Goal: Task Accomplishment & Management: Use online tool/utility

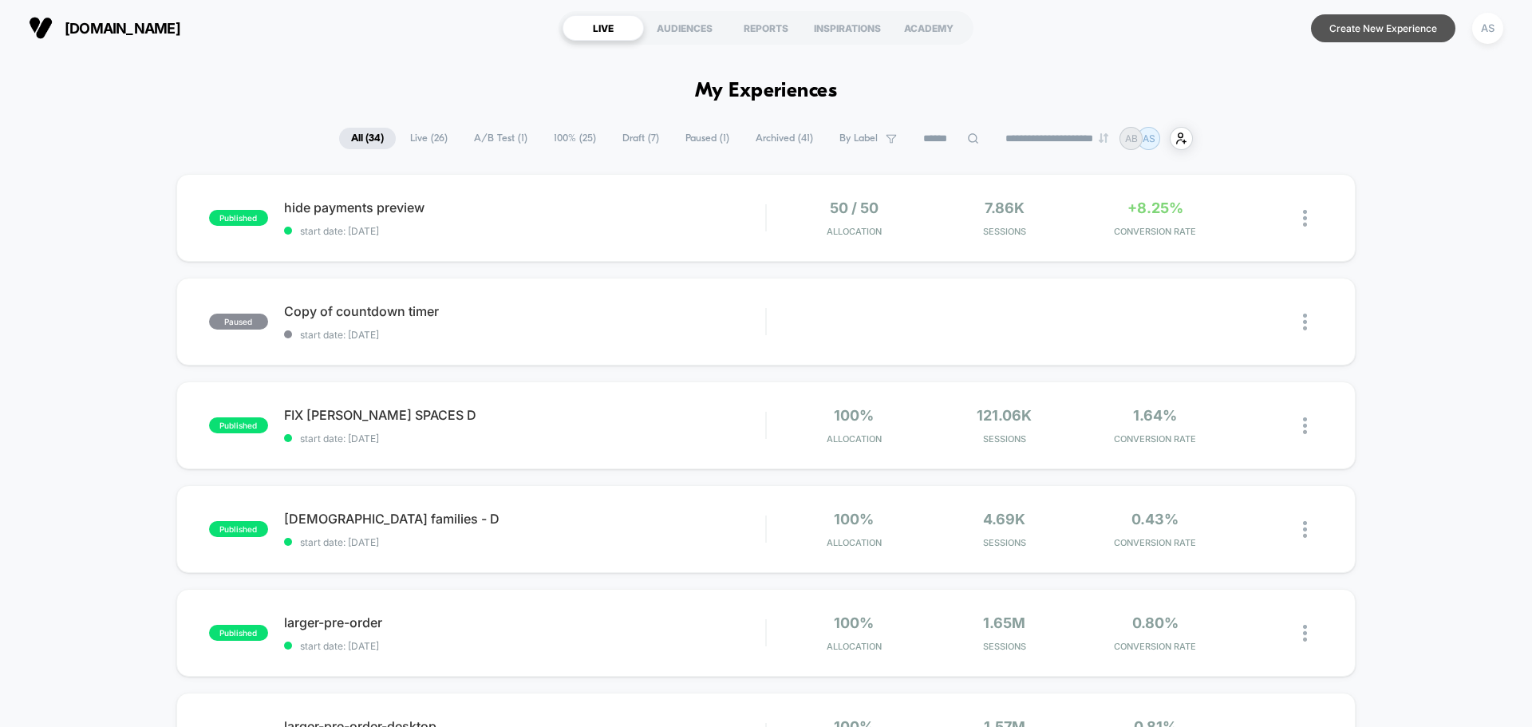
click at [1413, 27] on button "Create New Experience" at bounding box center [1383, 28] width 144 height 28
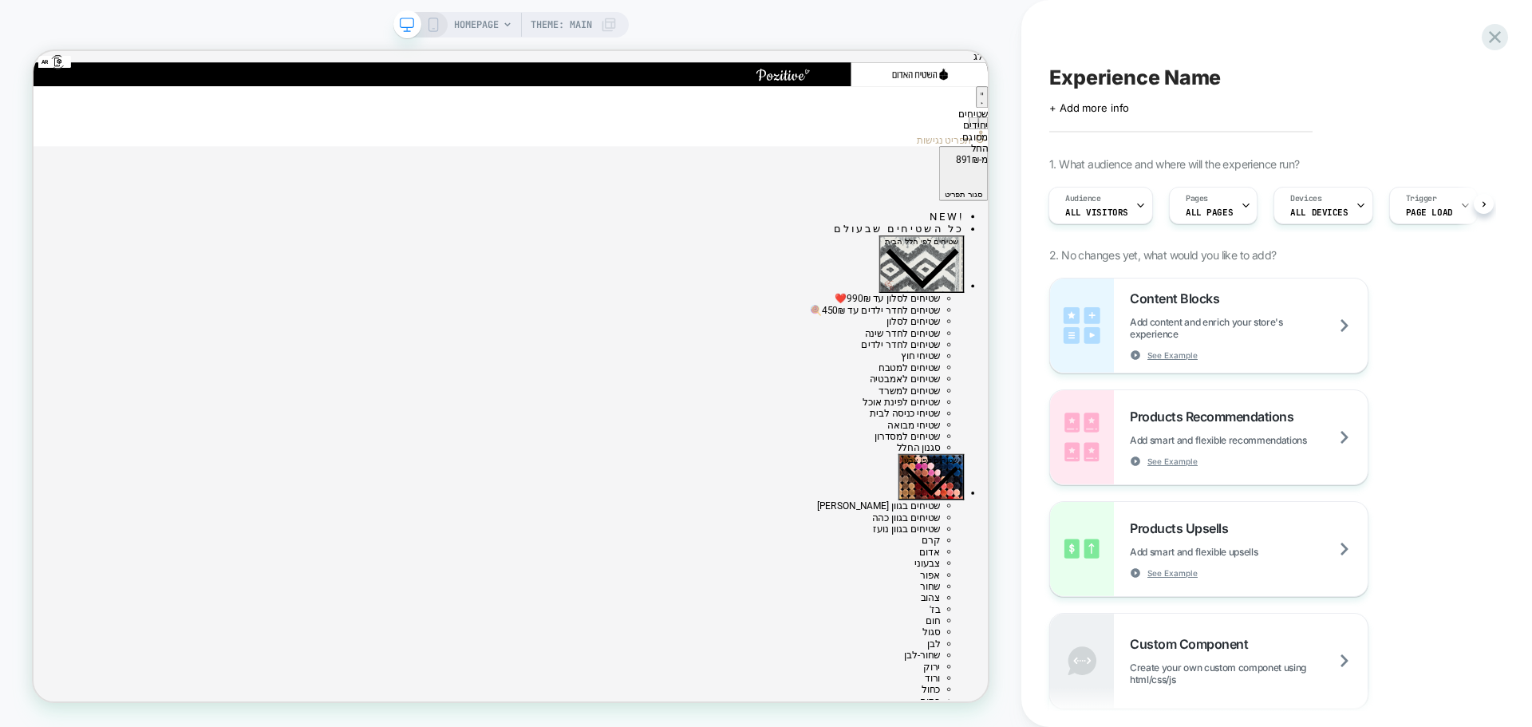
click at [483, 21] on span "HOMEPAGE" at bounding box center [476, 25] width 45 height 26
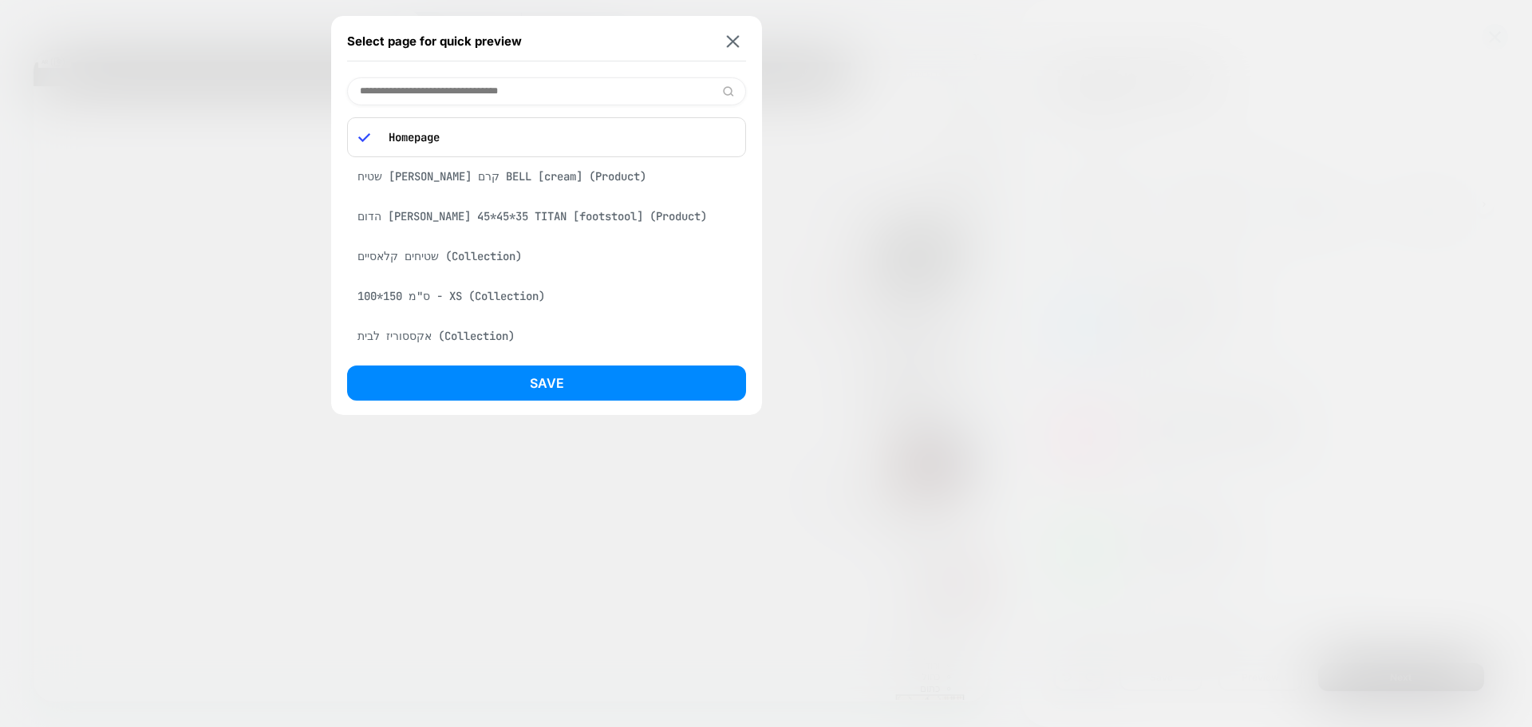
click at [463, 252] on div "שטיחים קלאסיים (Collection)" at bounding box center [546, 256] width 399 height 30
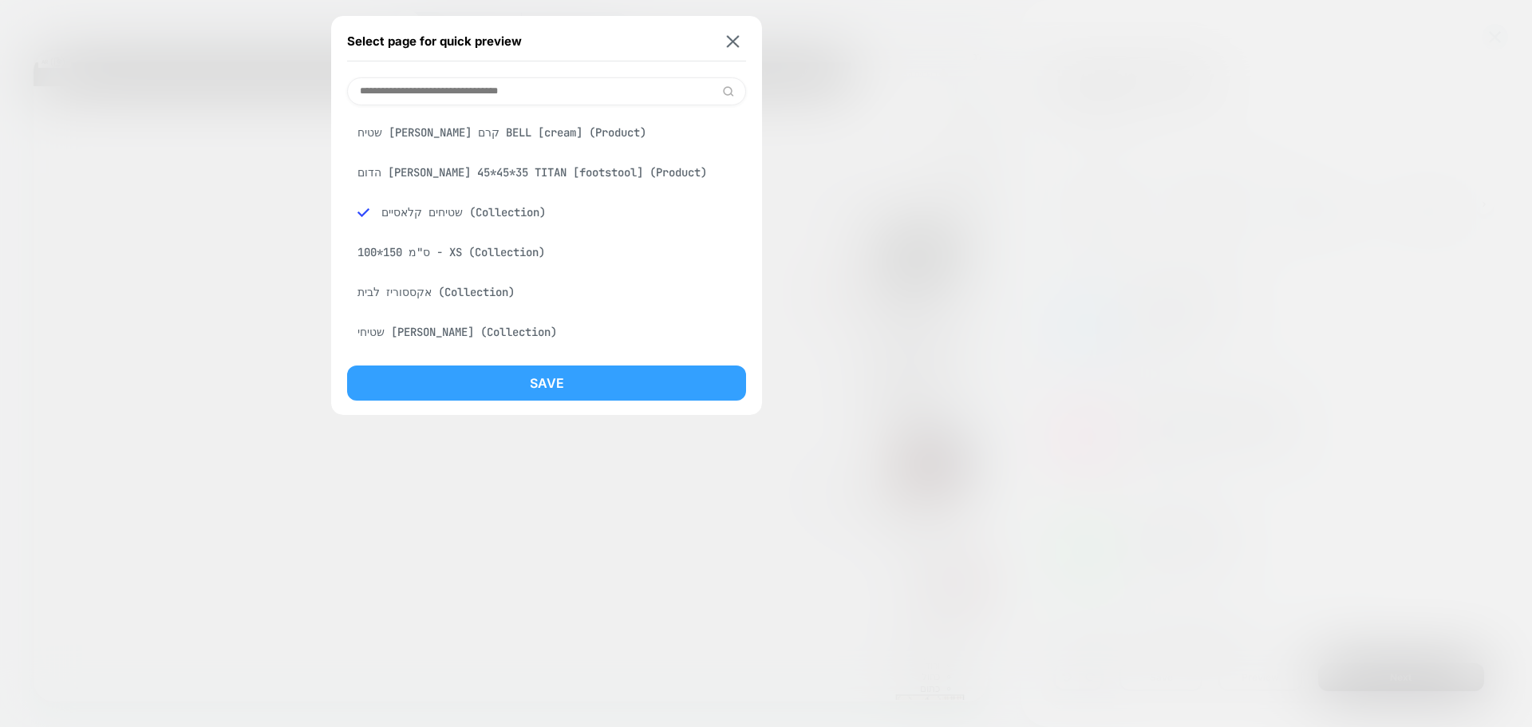
click at [578, 389] on button "Save" at bounding box center [546, 382] width 399 height 35
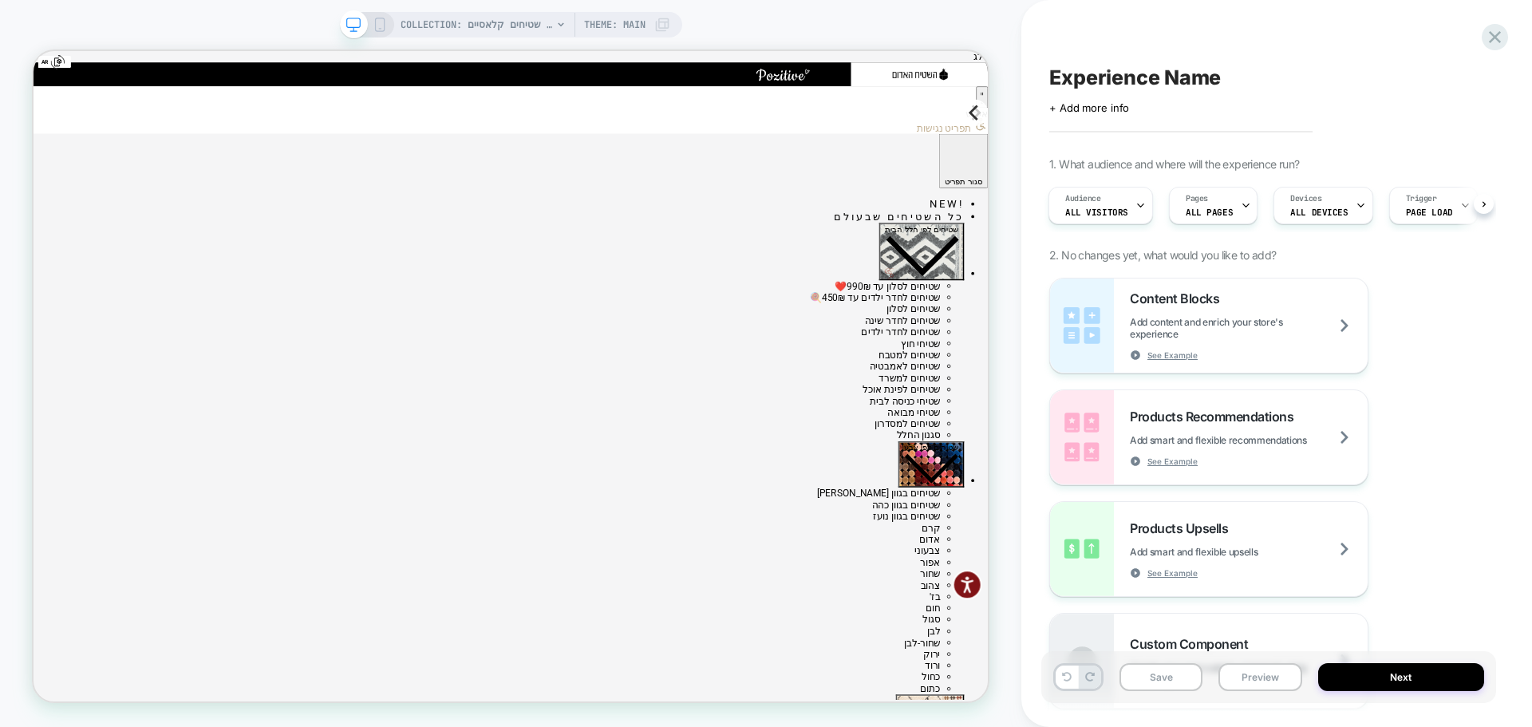
scroll to position [0, 2]
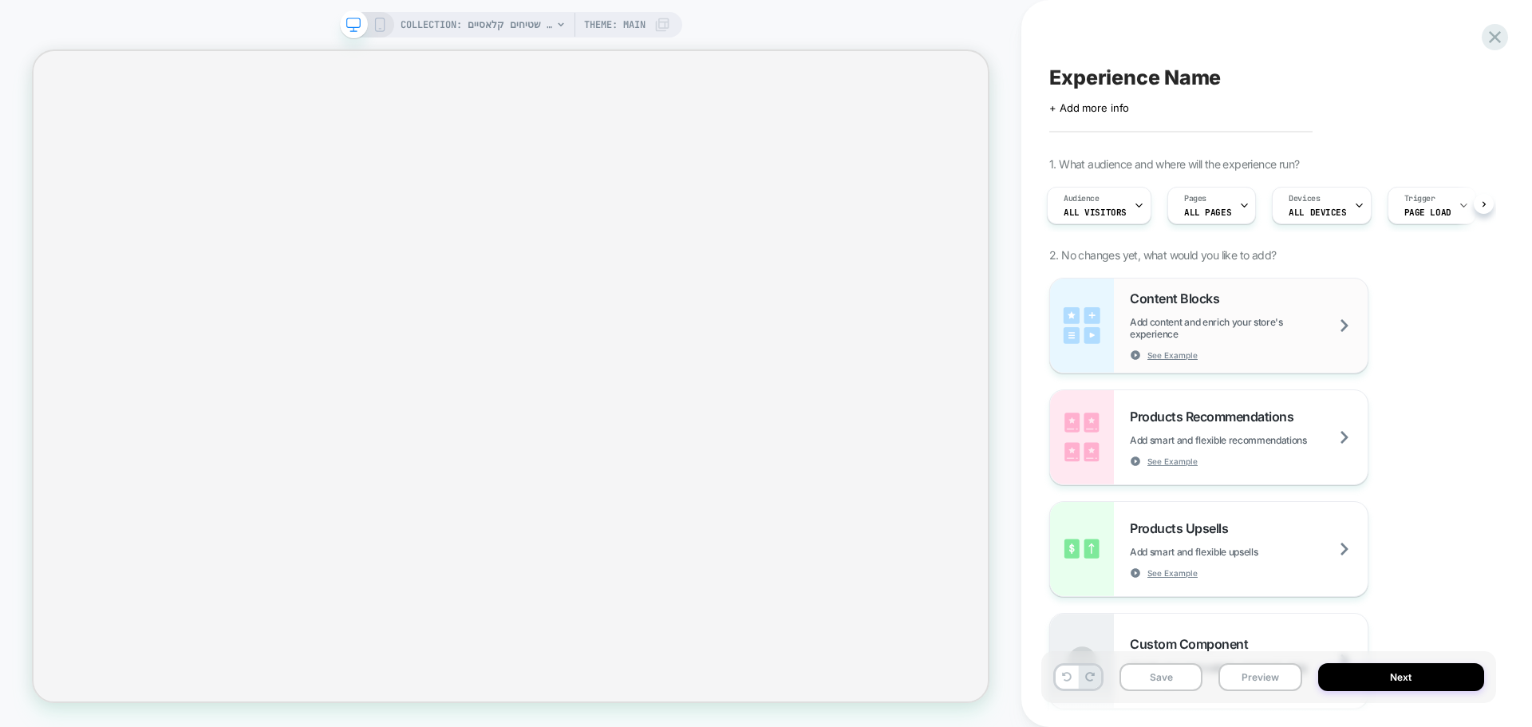
select select "******"
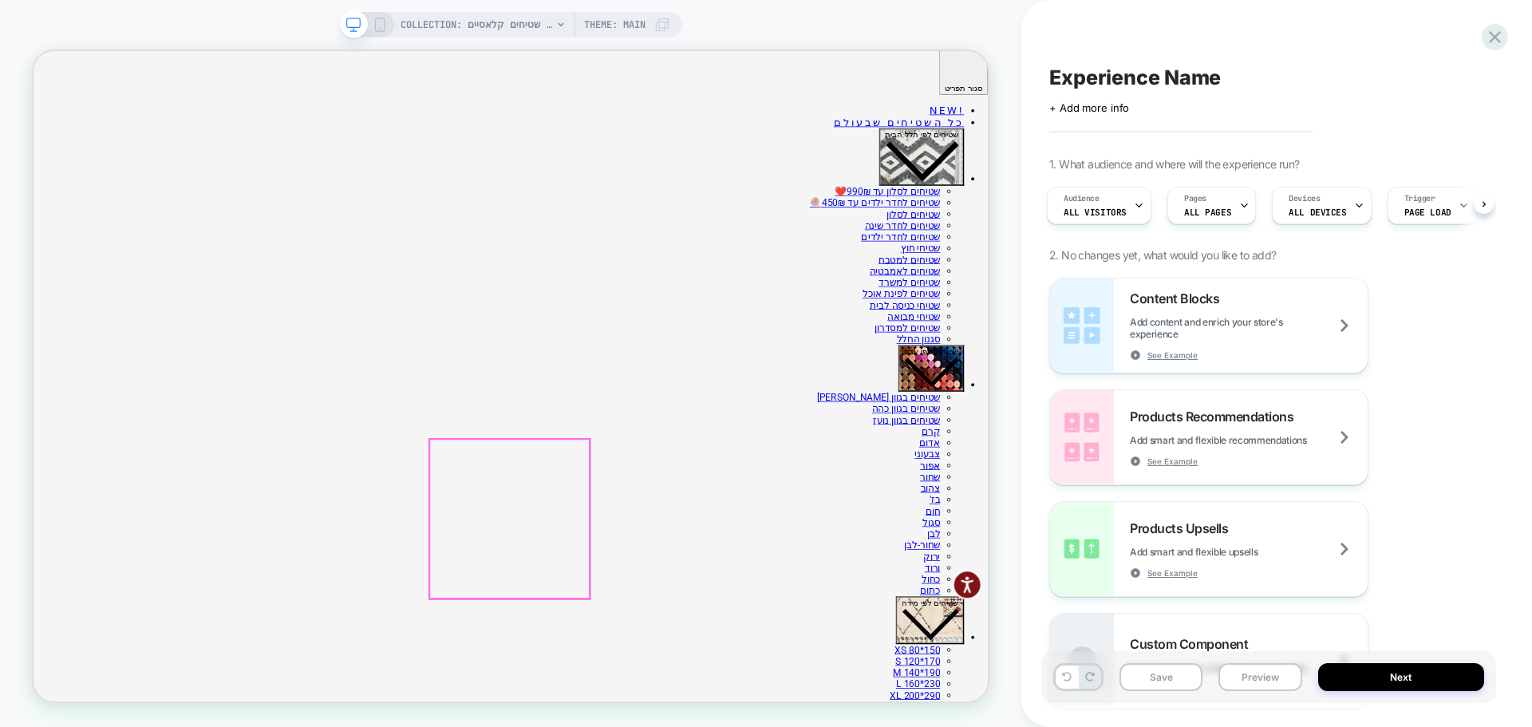
scroll to position [160, 0]
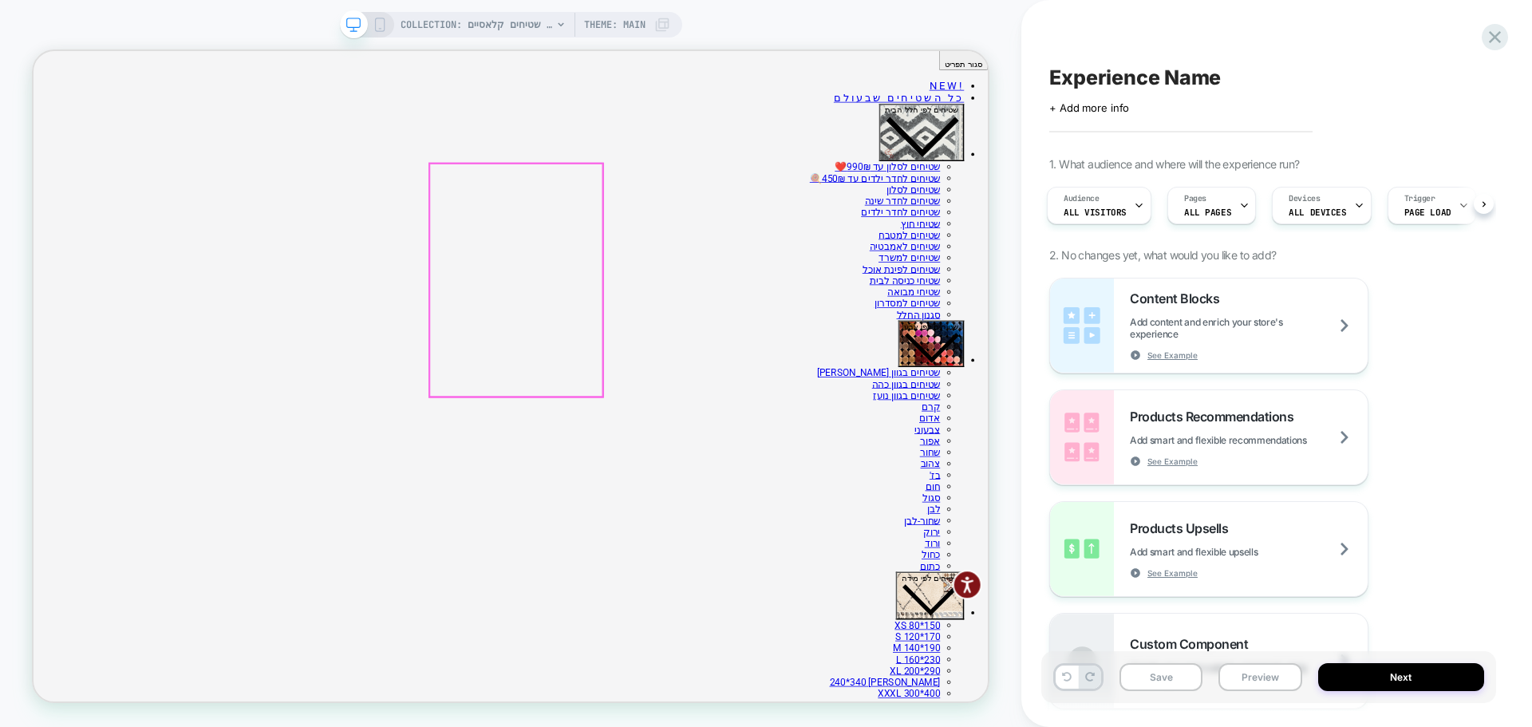
scroll to position [0, 0]
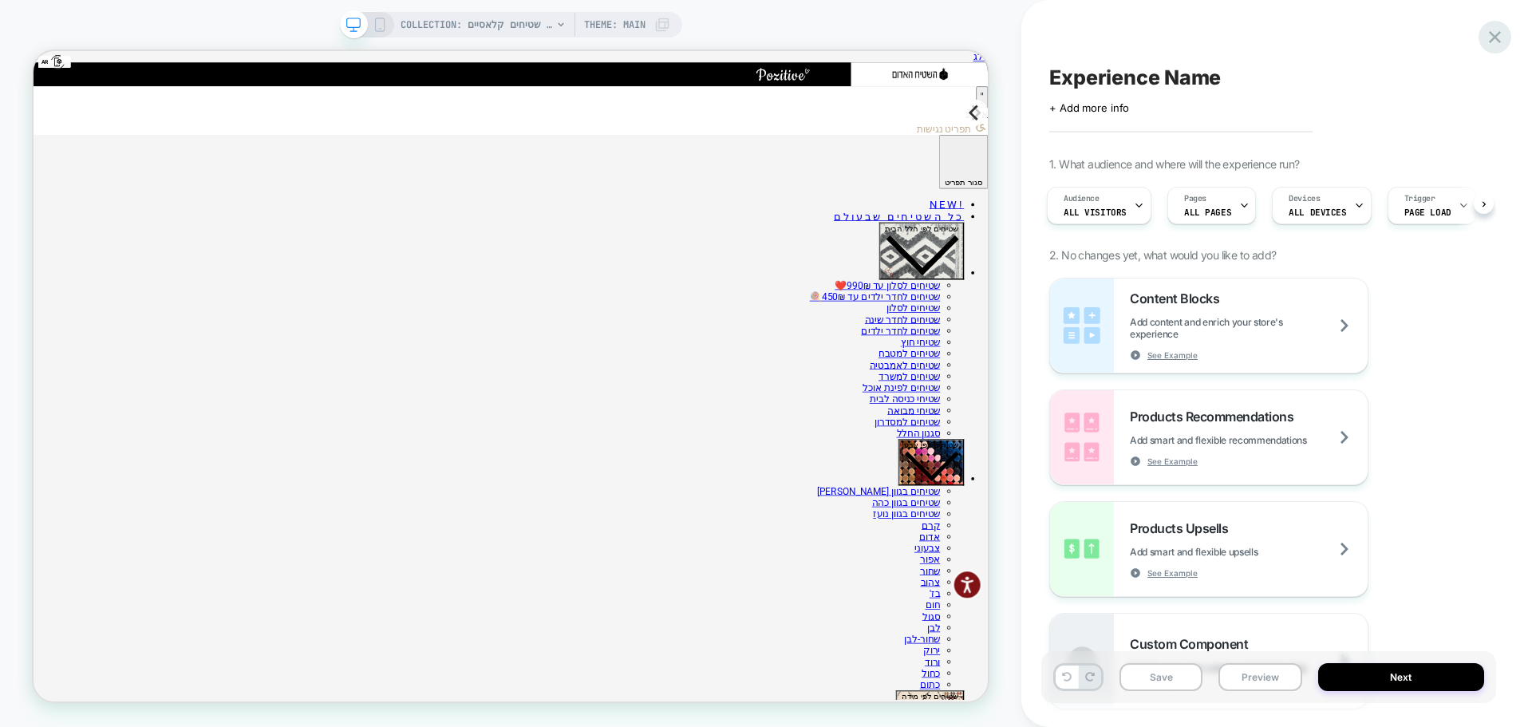
click at [1496, 34] on icon at bounding box center [1495, 37] width 22 height 22
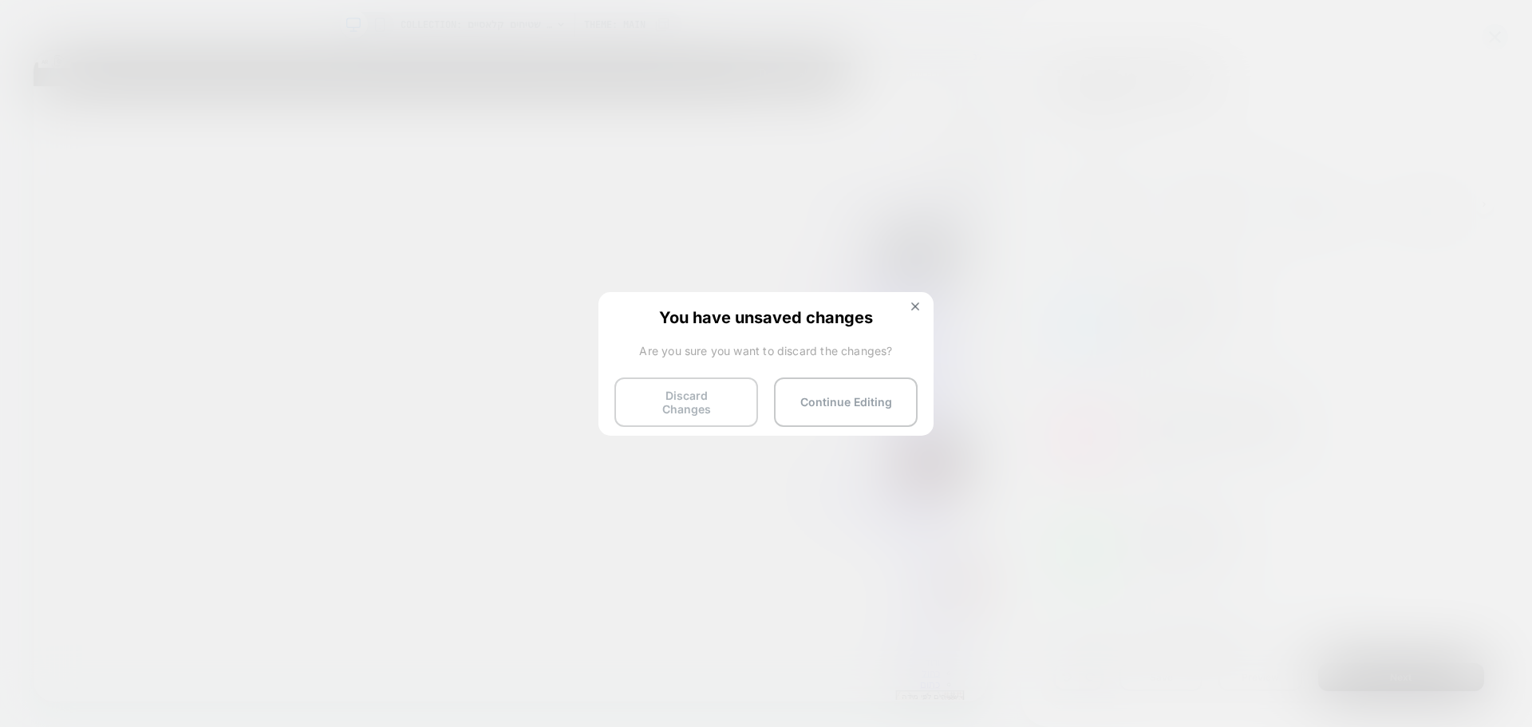
click at [720, 398] on button "Discard Changes" at bounding box center [686, 401] width 144 height 49
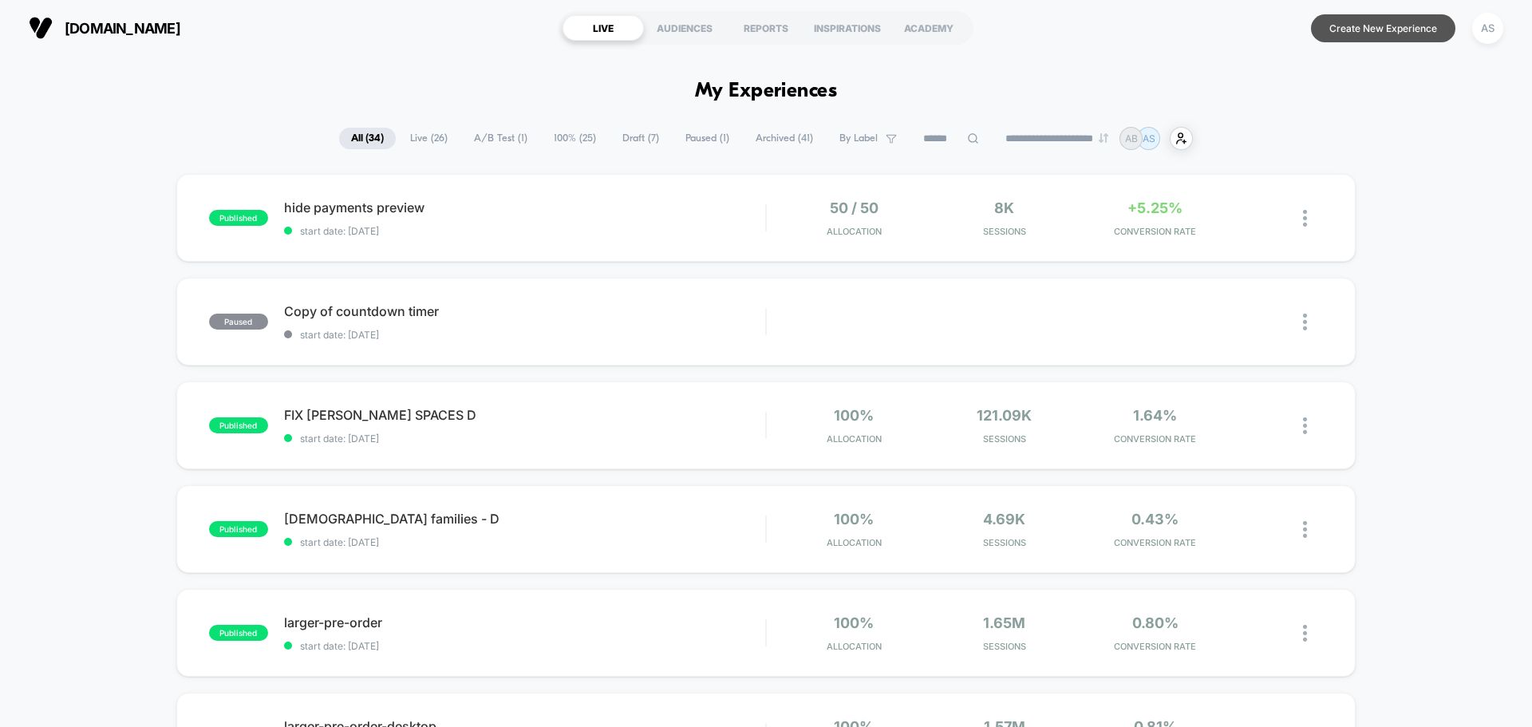
click at [1408, 26] on button "Create New Experience" at bounding box center [1383, 28] width 144 height 28
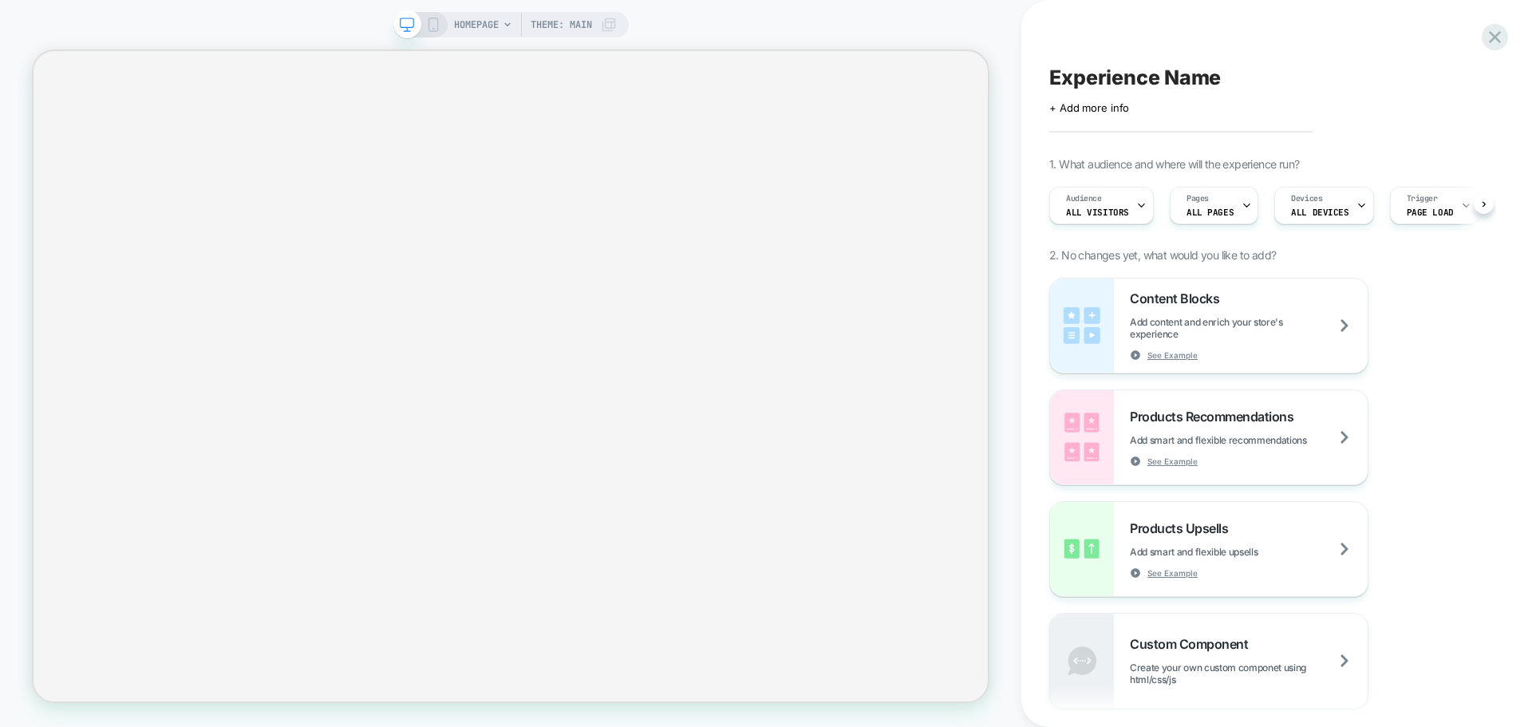
scroll to position [0, 1]
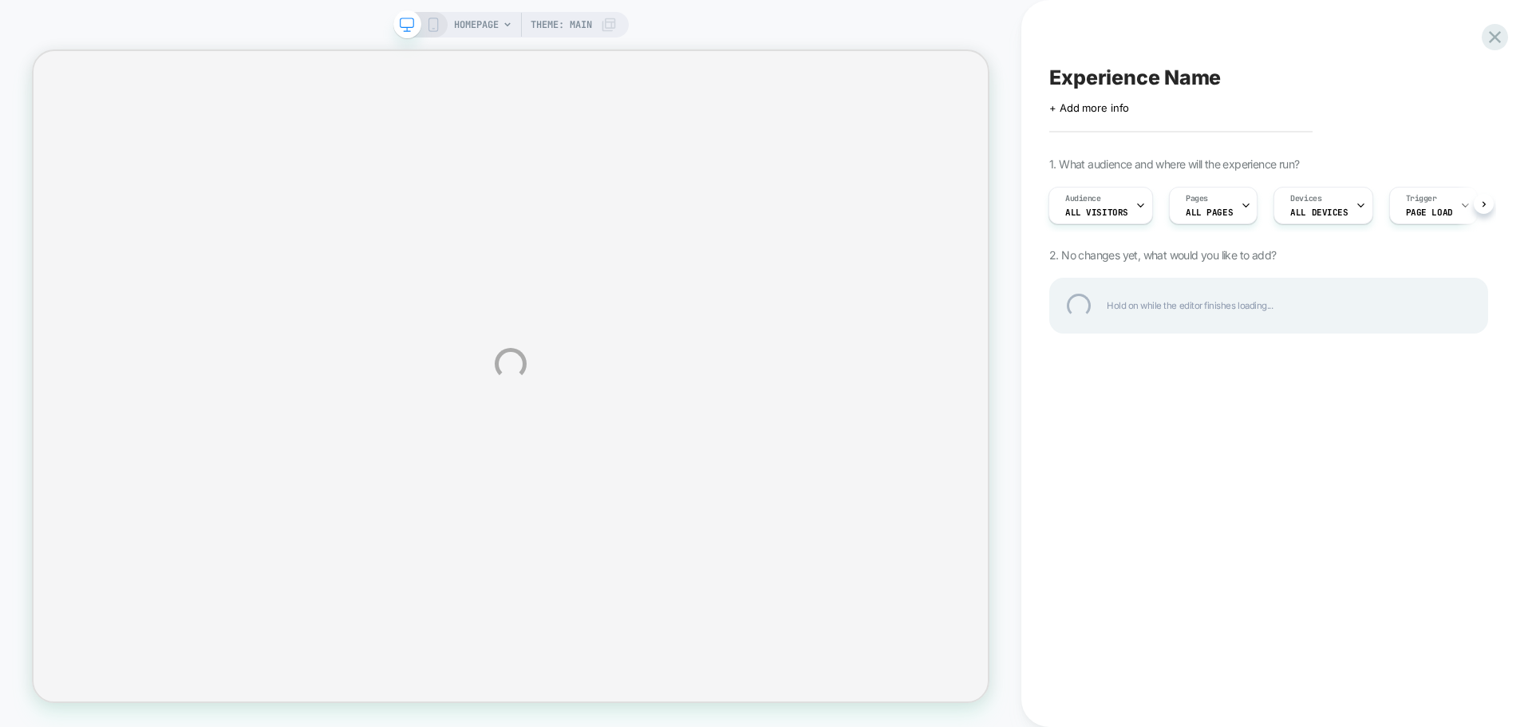
click at [497, 30] on div "HOMEPAGE Theme: MAIN Experience Name Click to edit experience details + Add mor…" at bounding box center [766, 363] width 1532 height 727
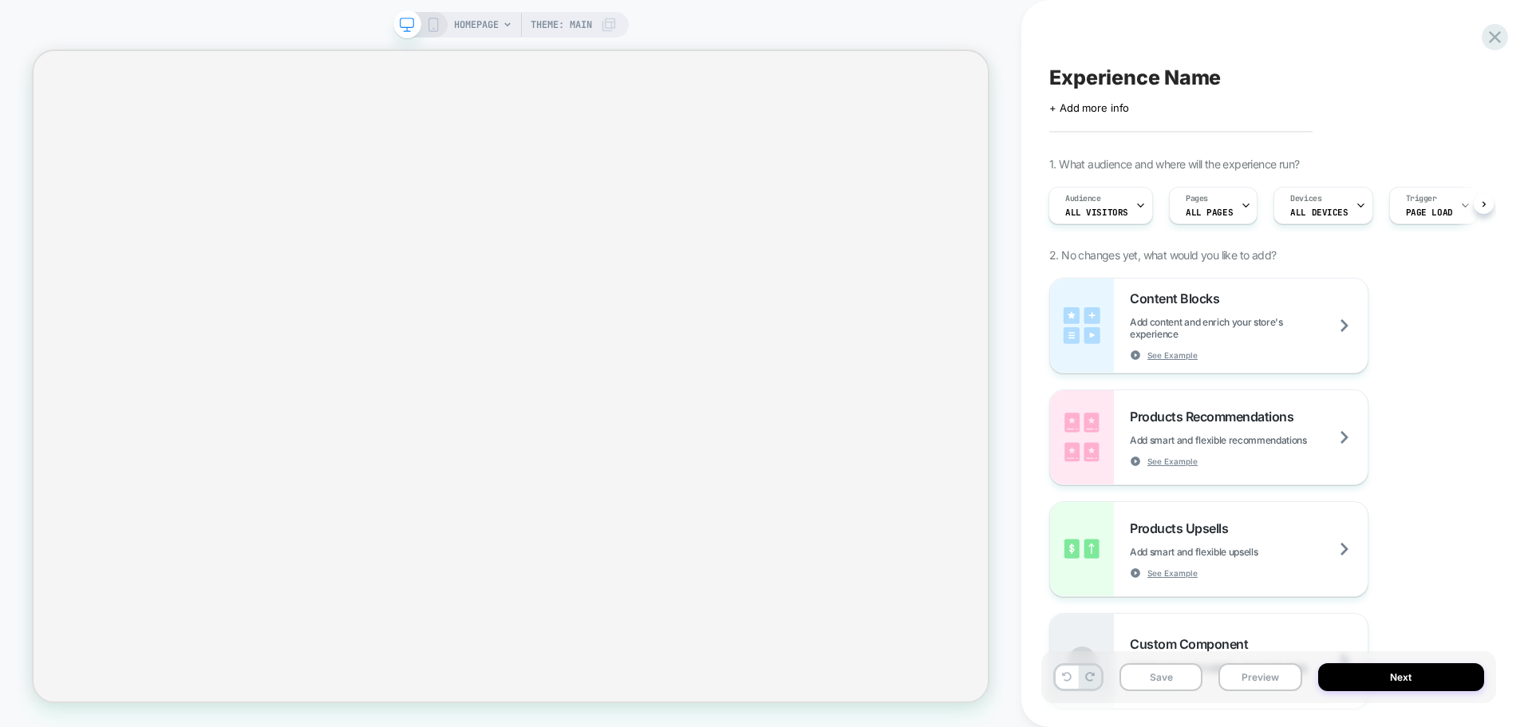
scroll to position [0, 2]
click at [490, 26] on span "HOMEPAGE" at bounding box center [476, 25] width 45 height 26
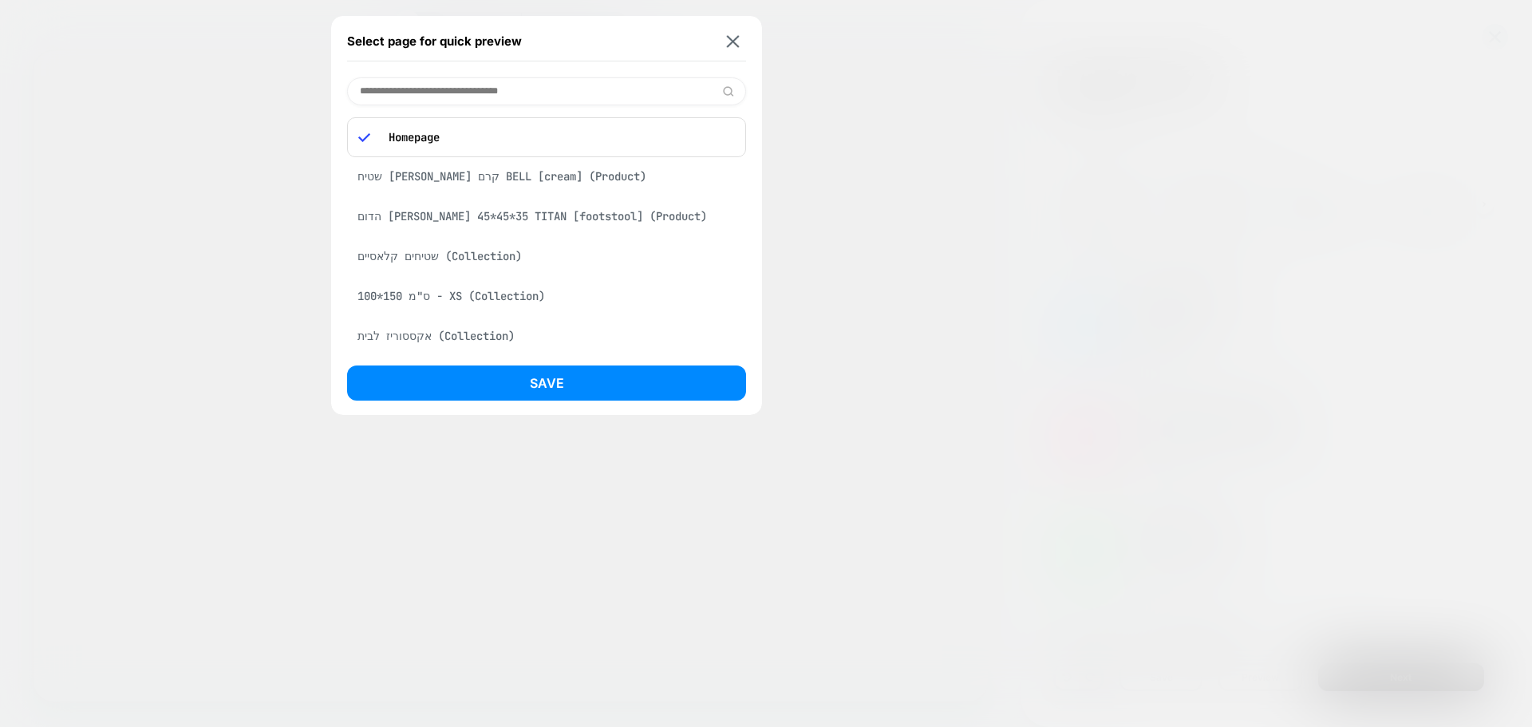
click at [475, 249] on div "שטיחים קלאסיים (Collection)" at bounding box center [546, 256] width 399 height 30
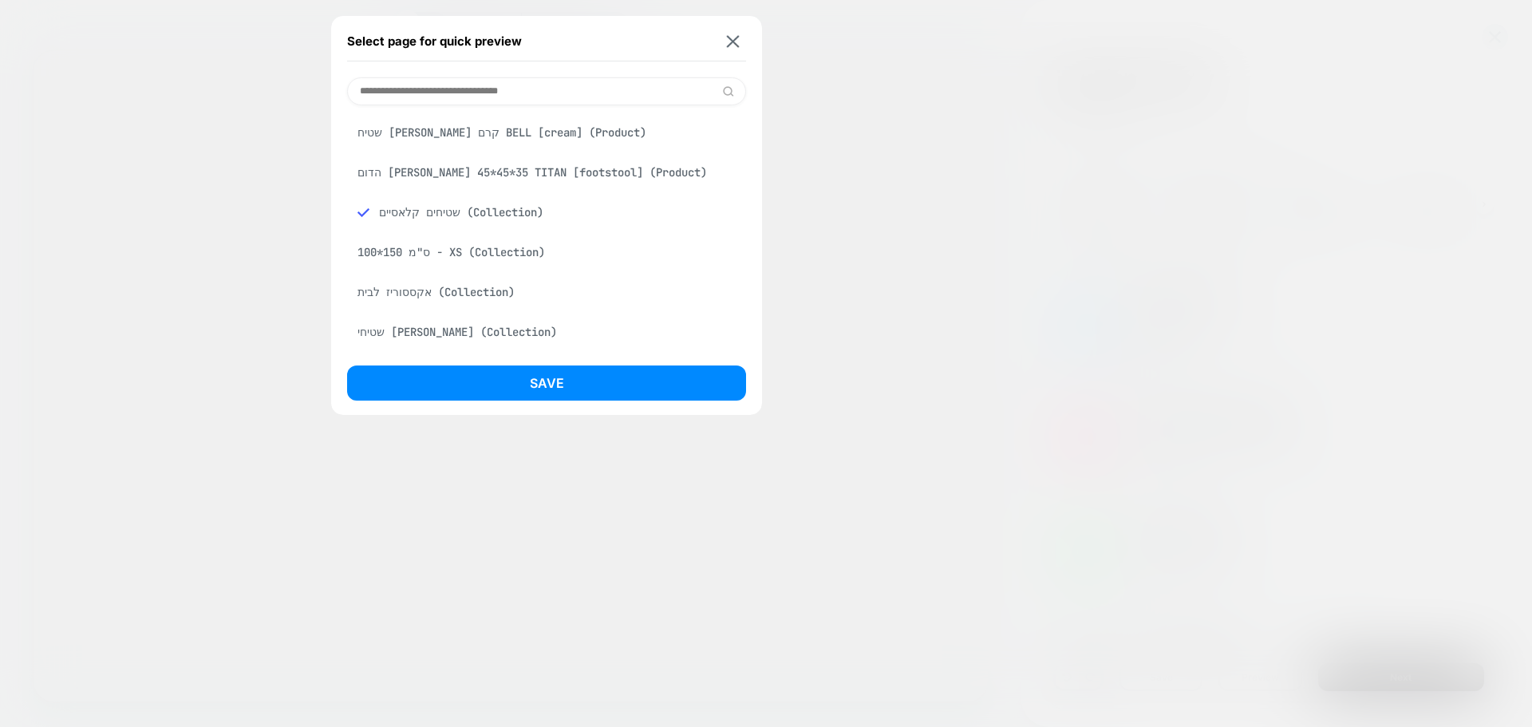
click at [522, 388] on button "Save" at bounding box center [546, 382] width 399 height 35
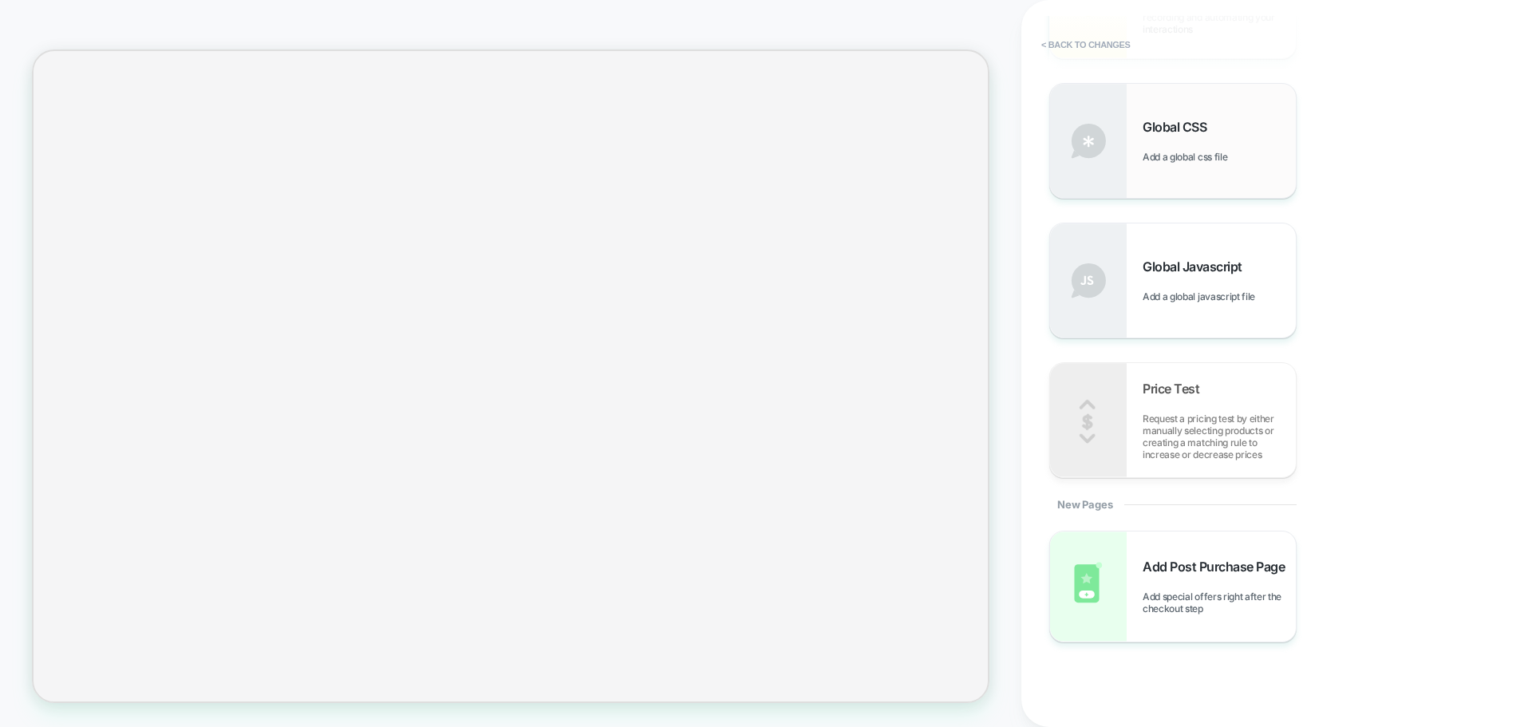
scroll to position [937, 0]
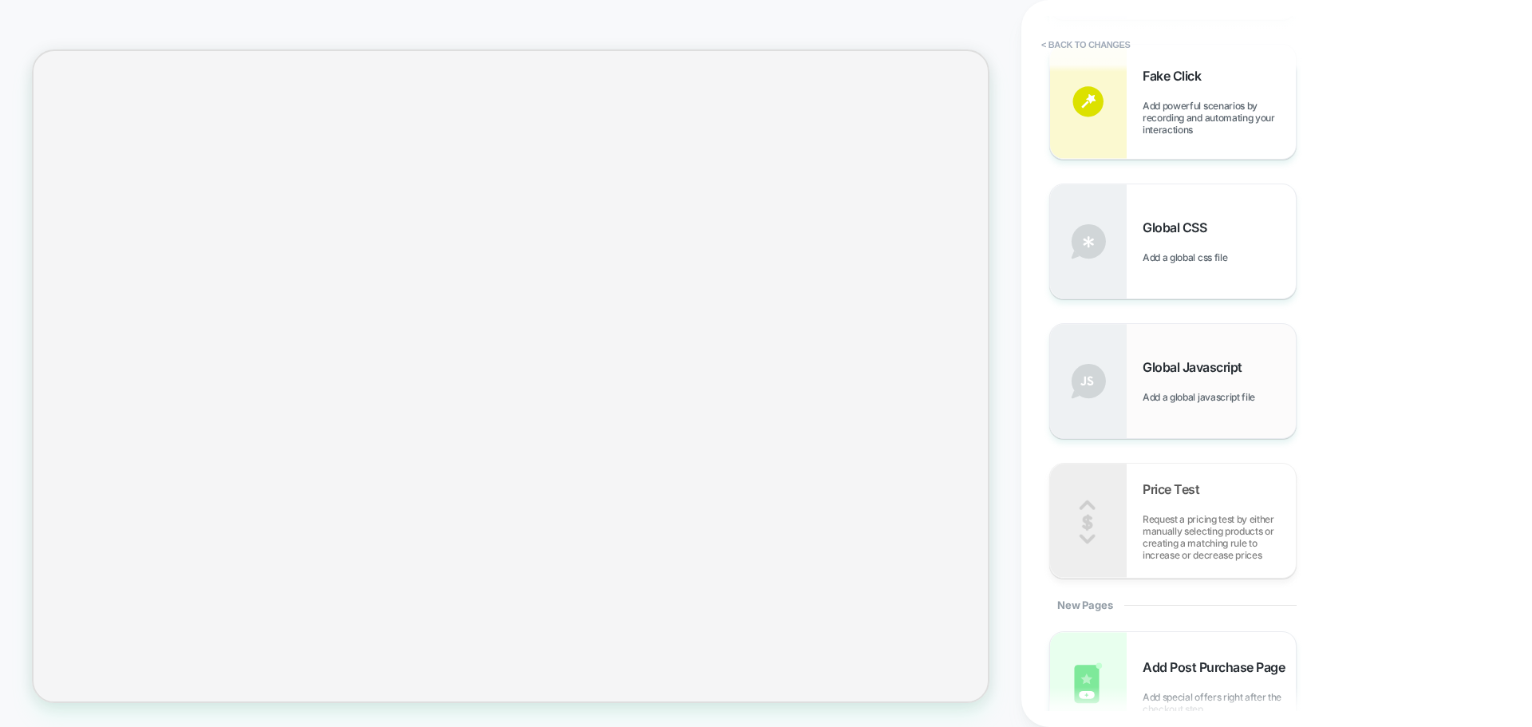
click at [1192, 369] on span "Global Javascript" at bounding box center [1196, 367] width 108 height 16
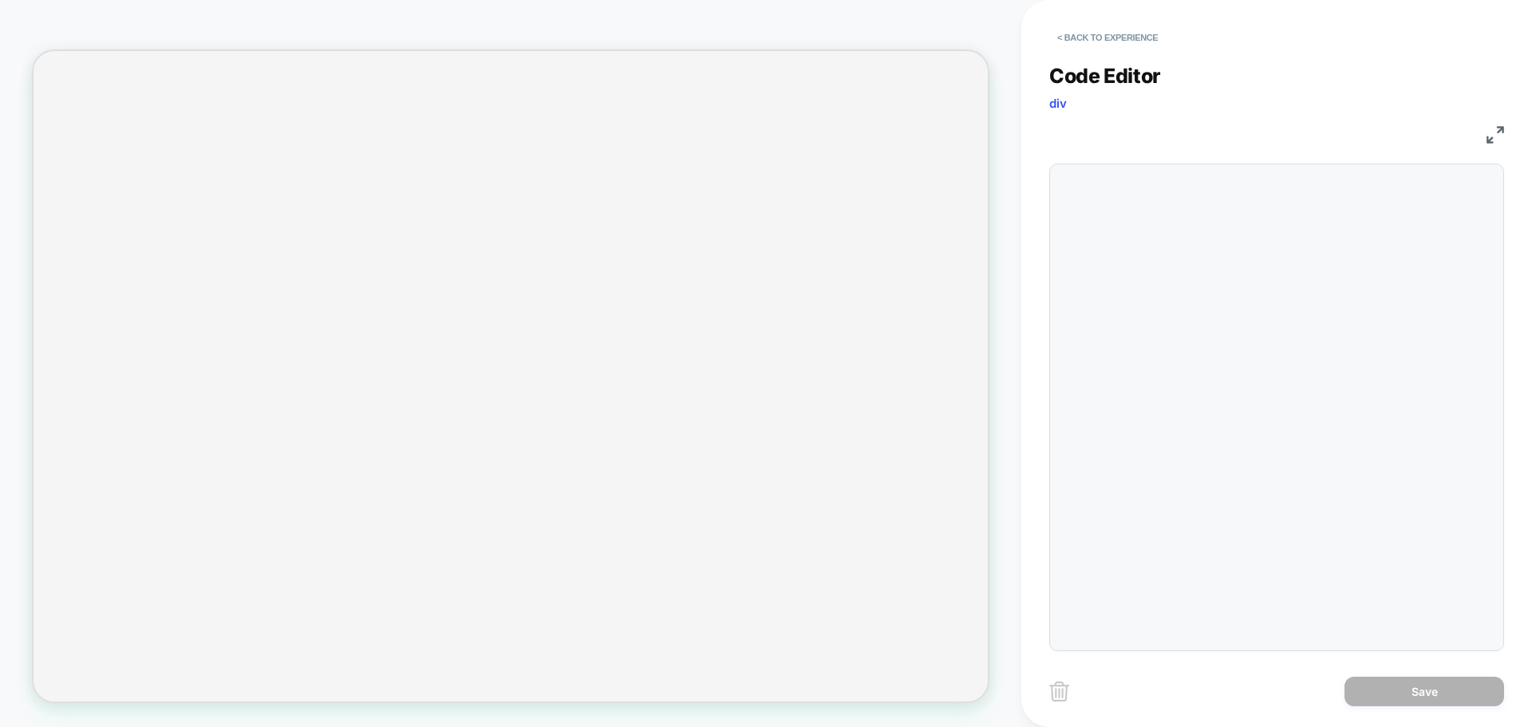
click at [1216, 256] on div at bounding box center [1276, 407] width 455 height 487
click at [1170, 202] on div at bounding box center [1276, 407] width 455 height 487
click at [1155, 189] on div at bounding box center [1308, 407] width 373 height 470
type textarea "**********"
click at [1409, 696] on button "Save" at bounding box center [1424, 691] width 160 height 30
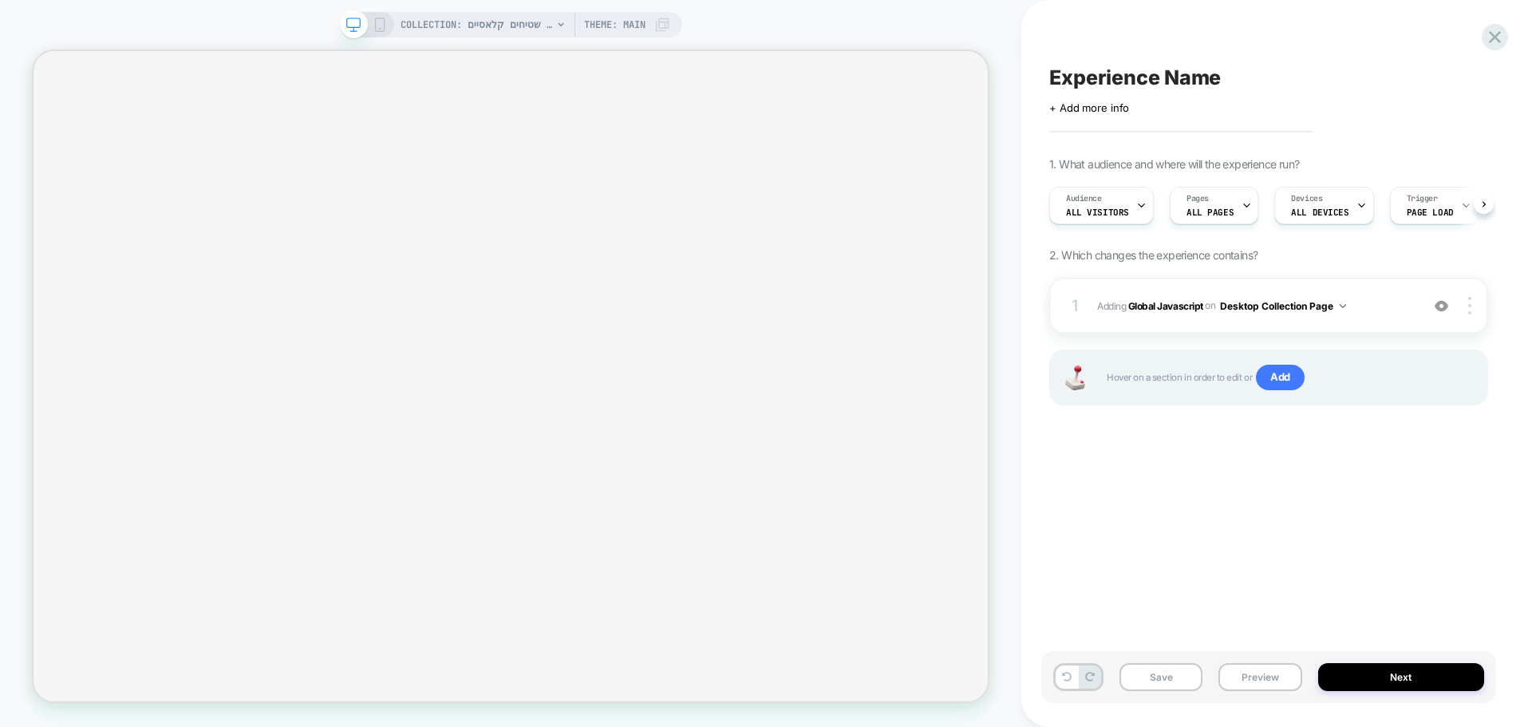
scroll to position [0, 1]
select select "******"
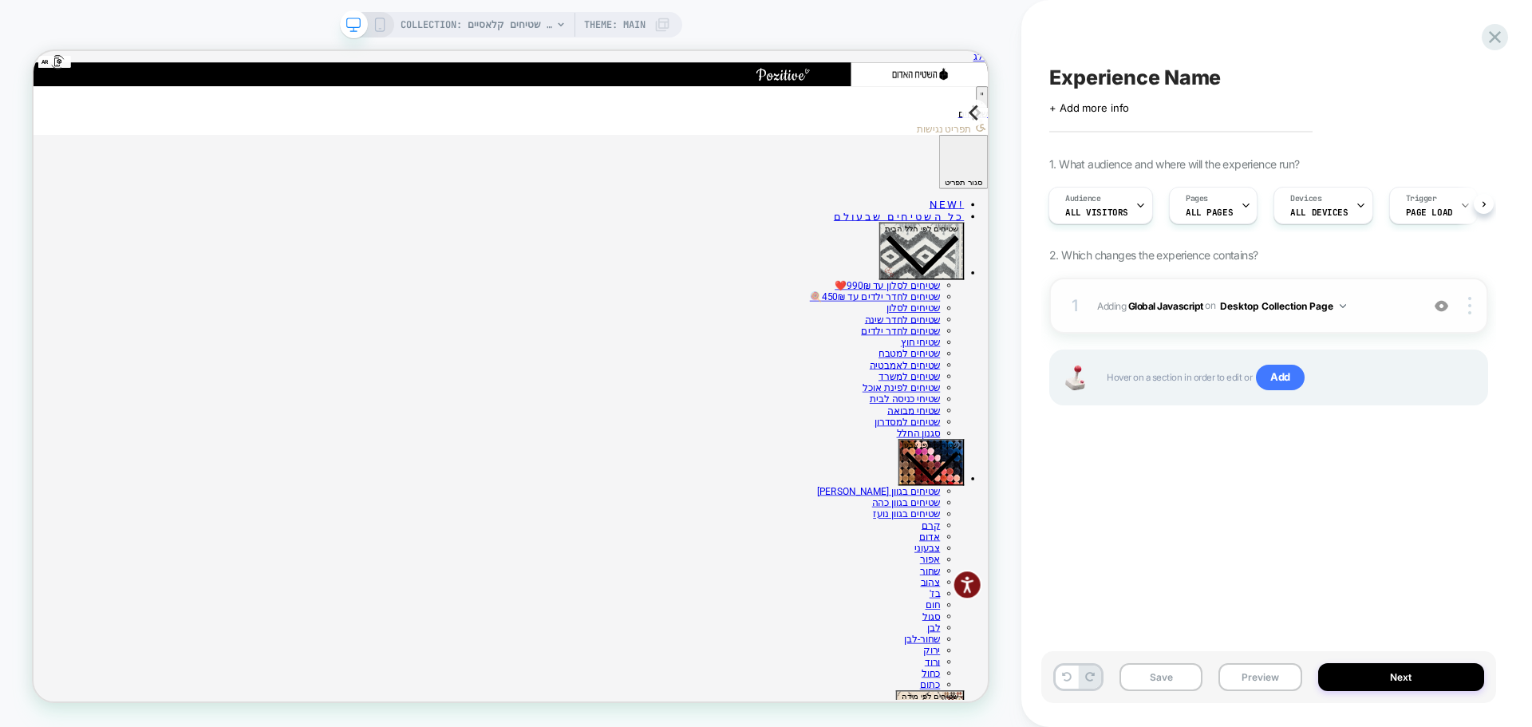
scroll to position [0, 0]
click at [1439, 310] on img at bounding box center [1441, 306] width 14 height 14
click at [1466, 305] on div at bounding box center [1472, 306] width 30 height 18
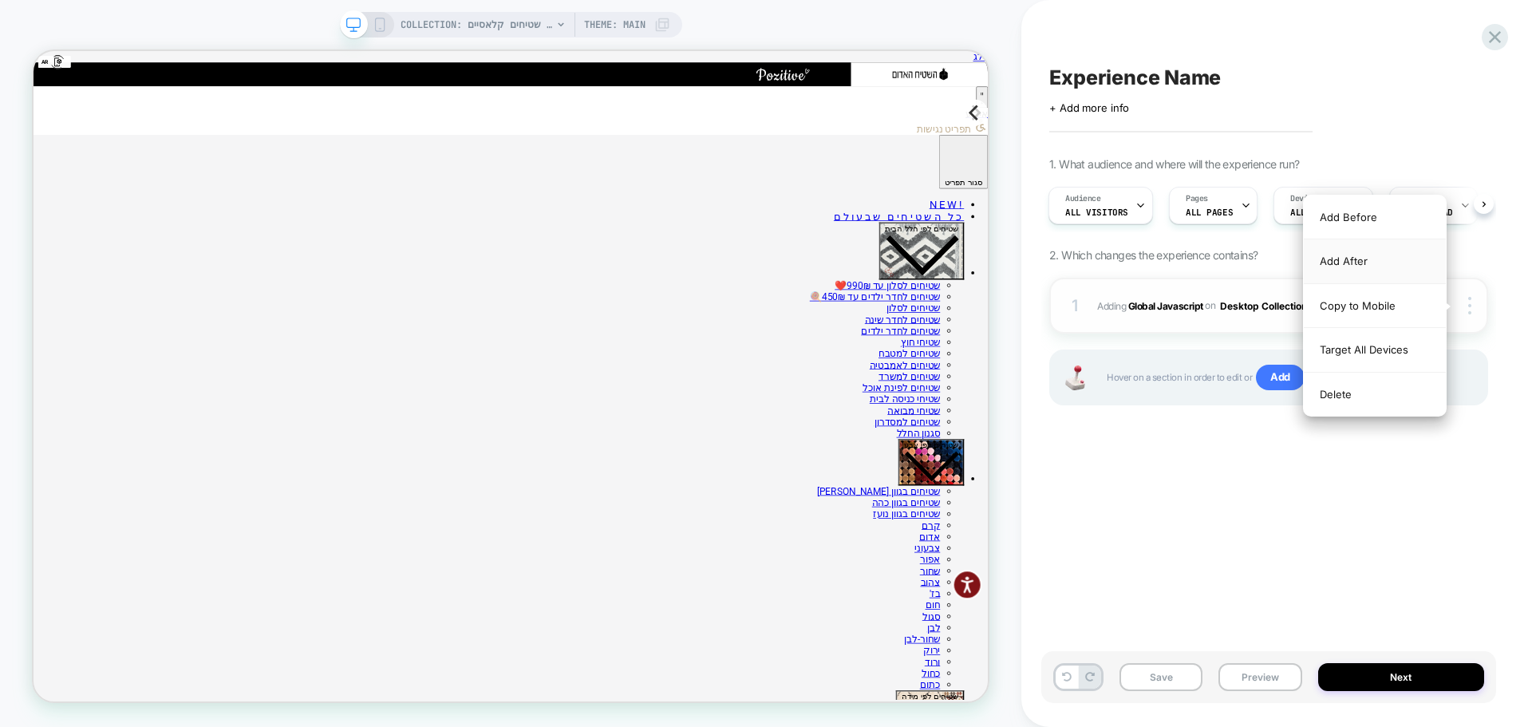
click at [1367, 266] on div "Add After" at bounding box center [1374, 261] width 142 height 44
click at [1333, 261] on div "Add After" at bounding box center [1374, 261] width 142 height 44
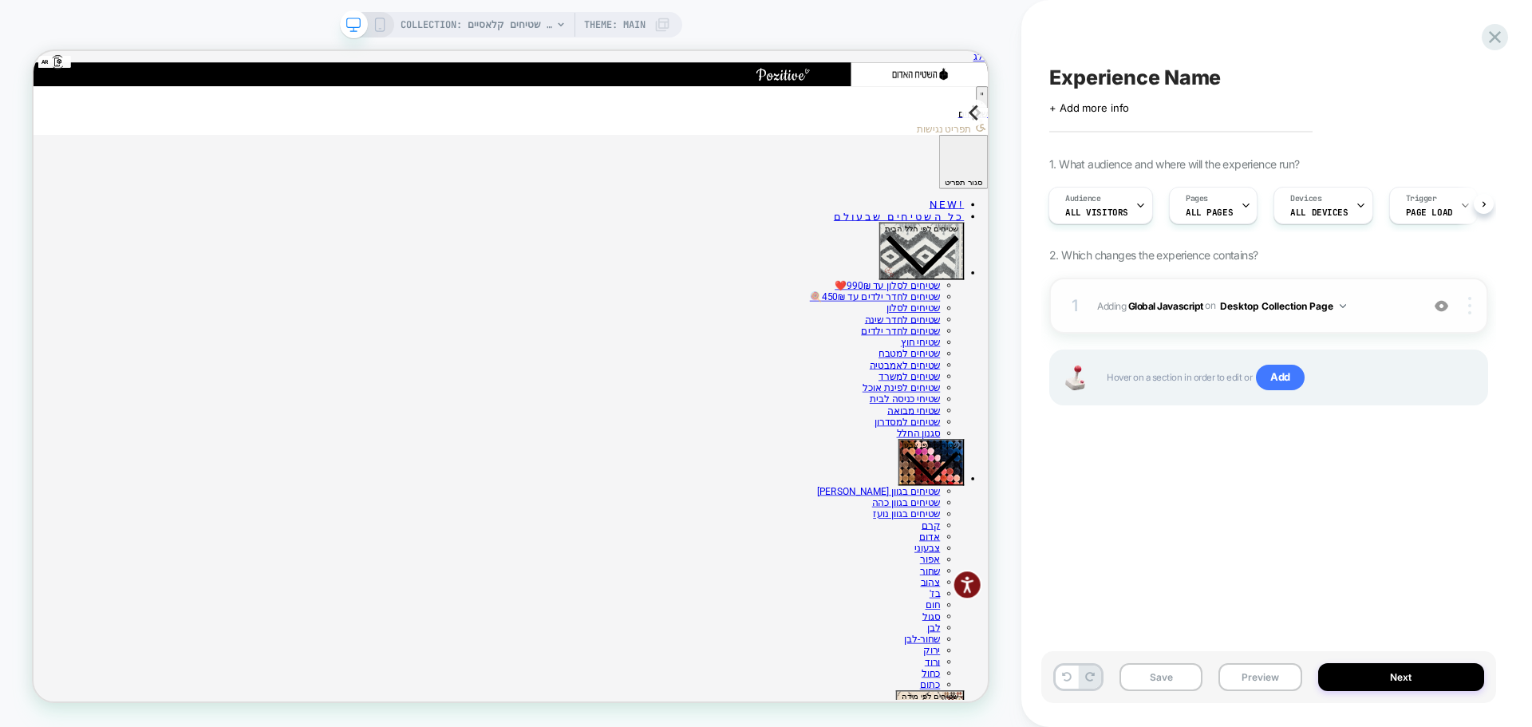
click at [1266, 503] on div "Experience Name Click to edit experience details + Add more info 1. What audien…" at bounding box center [1268, 363] width 455 height 695
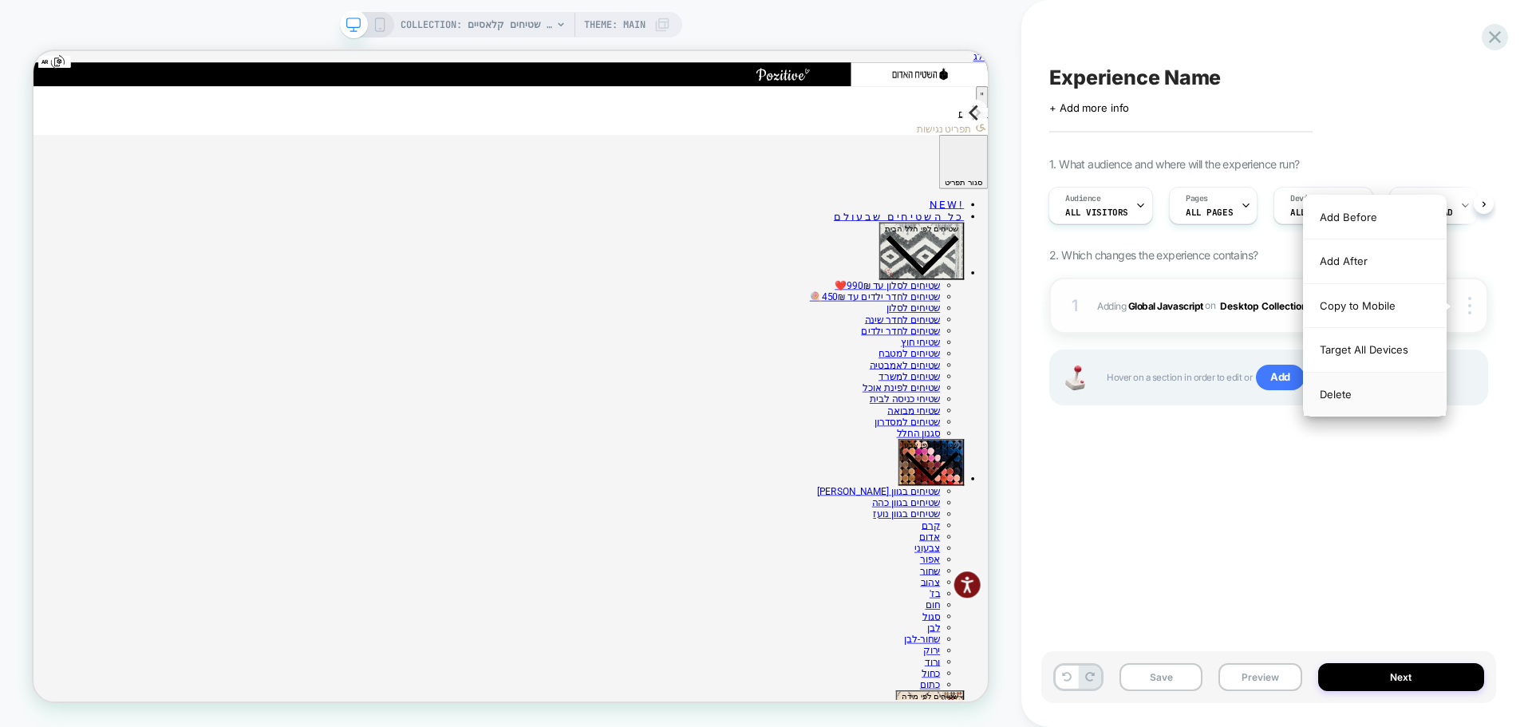
click at [1359, 395] on div "Delete" at bounding box center [1374, 394] width 142 height 43
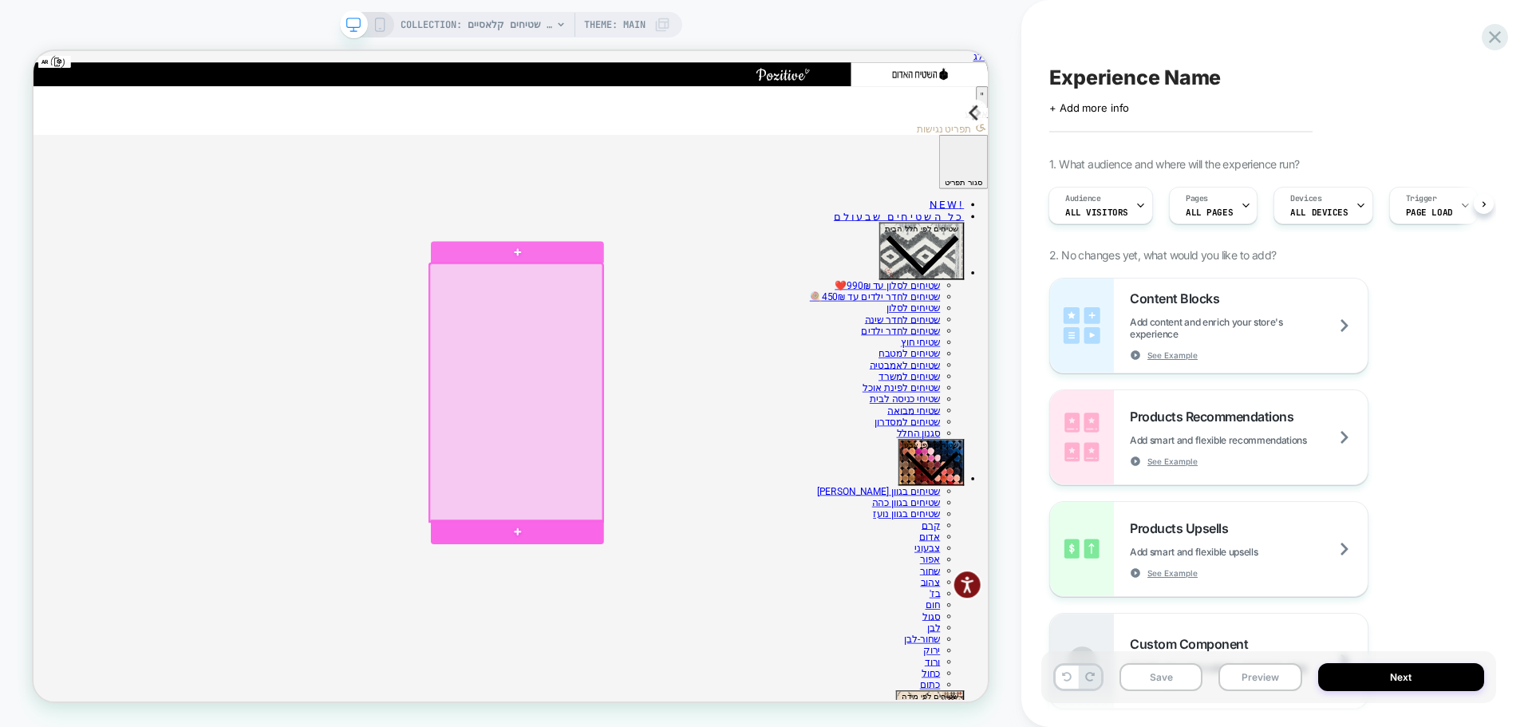
click at [589, 688] on div at bounding box center [678, 692] width 230 height 33
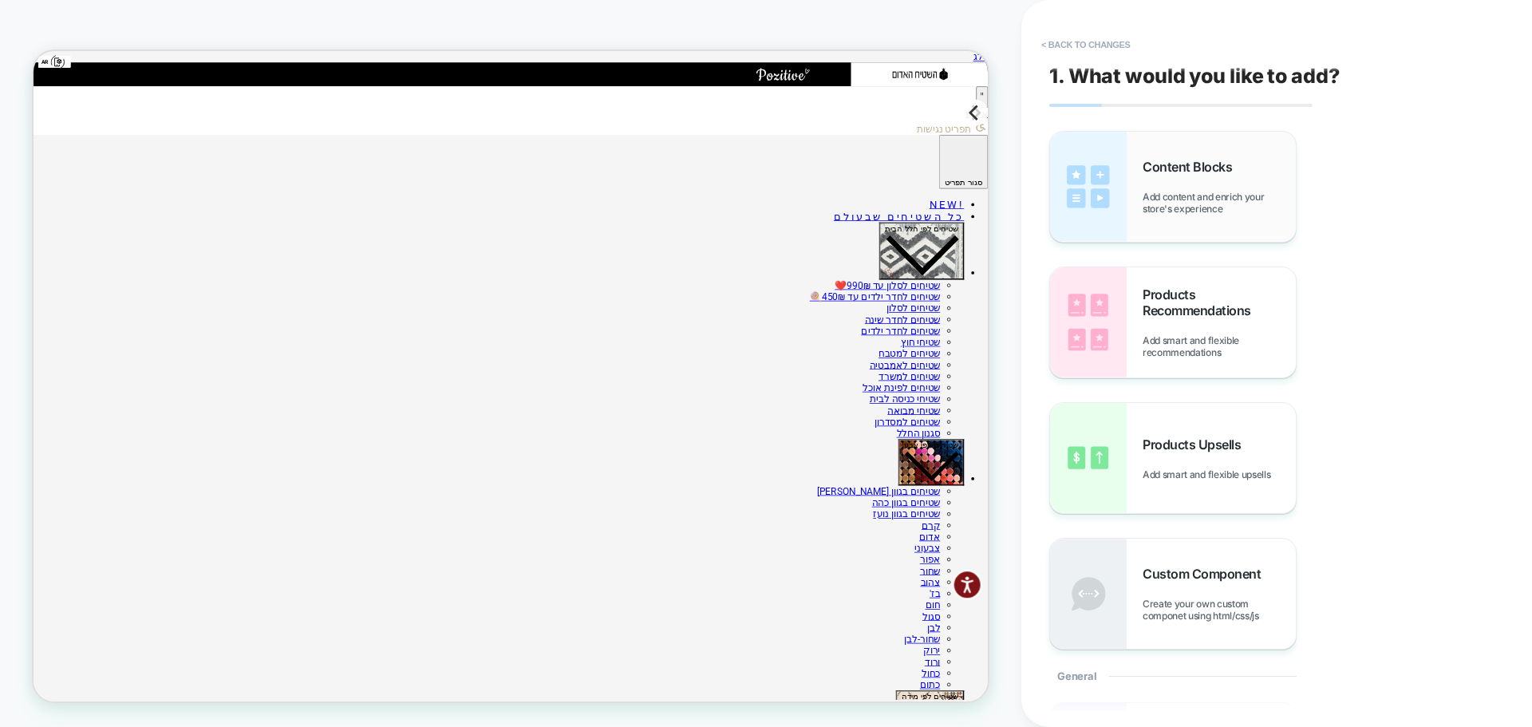
click at [1216, 183] on div "Content Blocks Add content and enrich your store's experience" at bounding box center [1218, 187] width 153 height 56
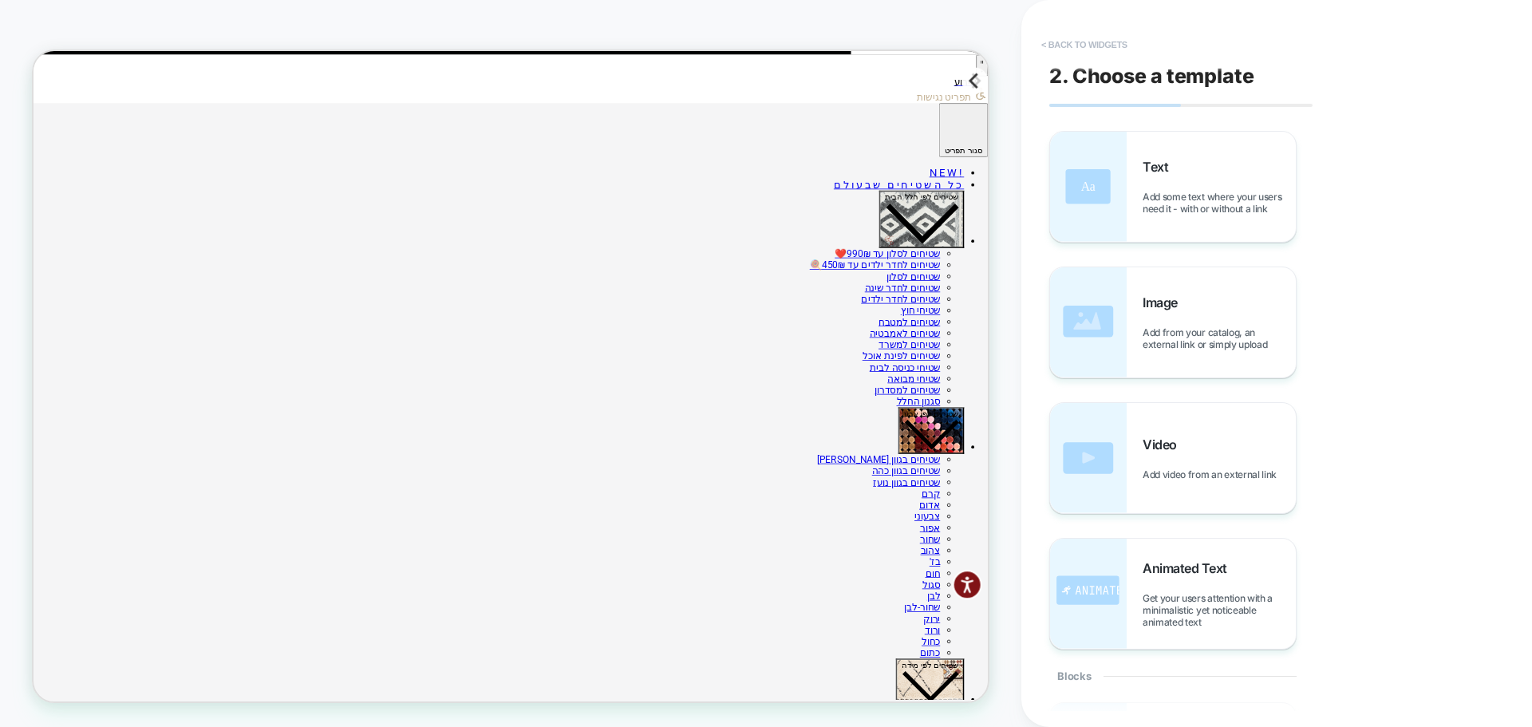
click at [1085, 46] on button "< Back to widgets" at bounding box center [1084, 45] width 102 height 26
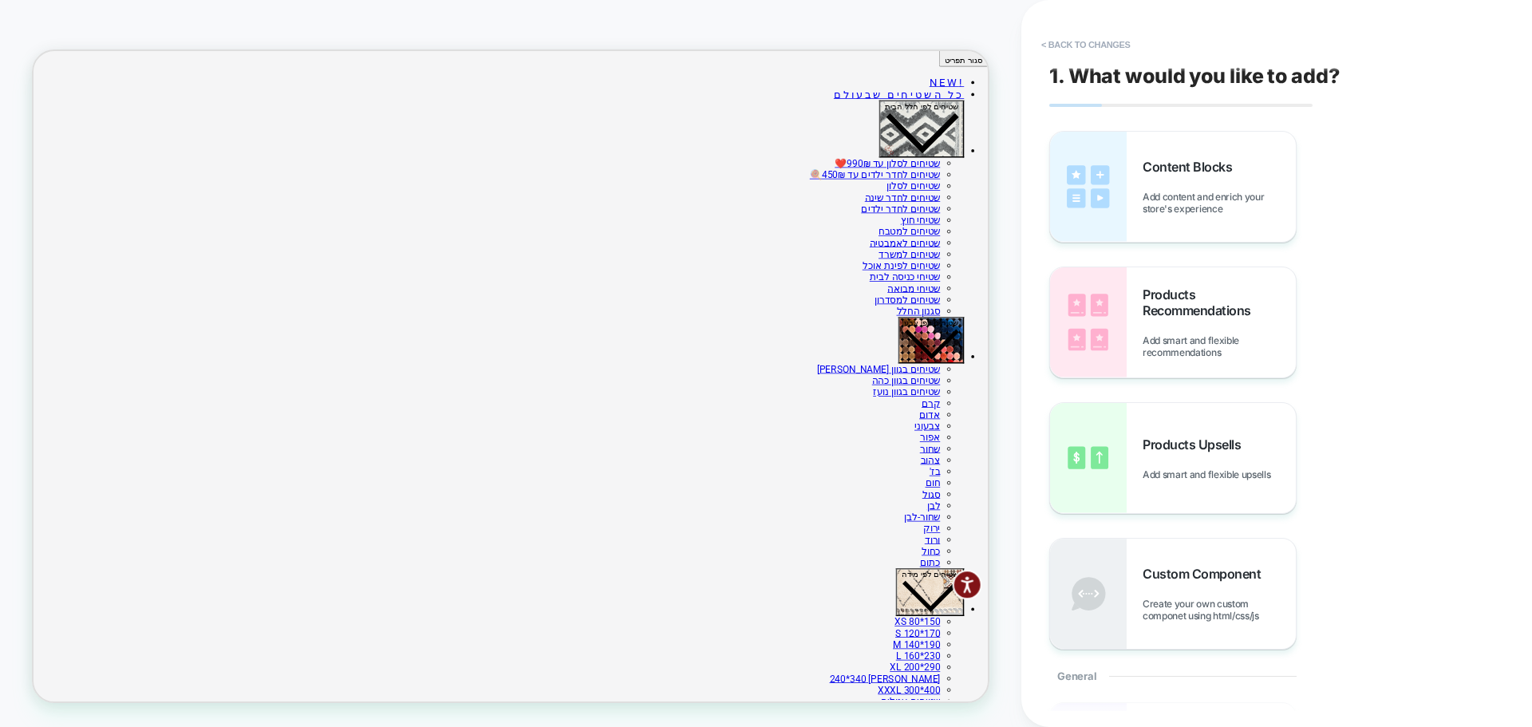
scroll to position [479, 0]
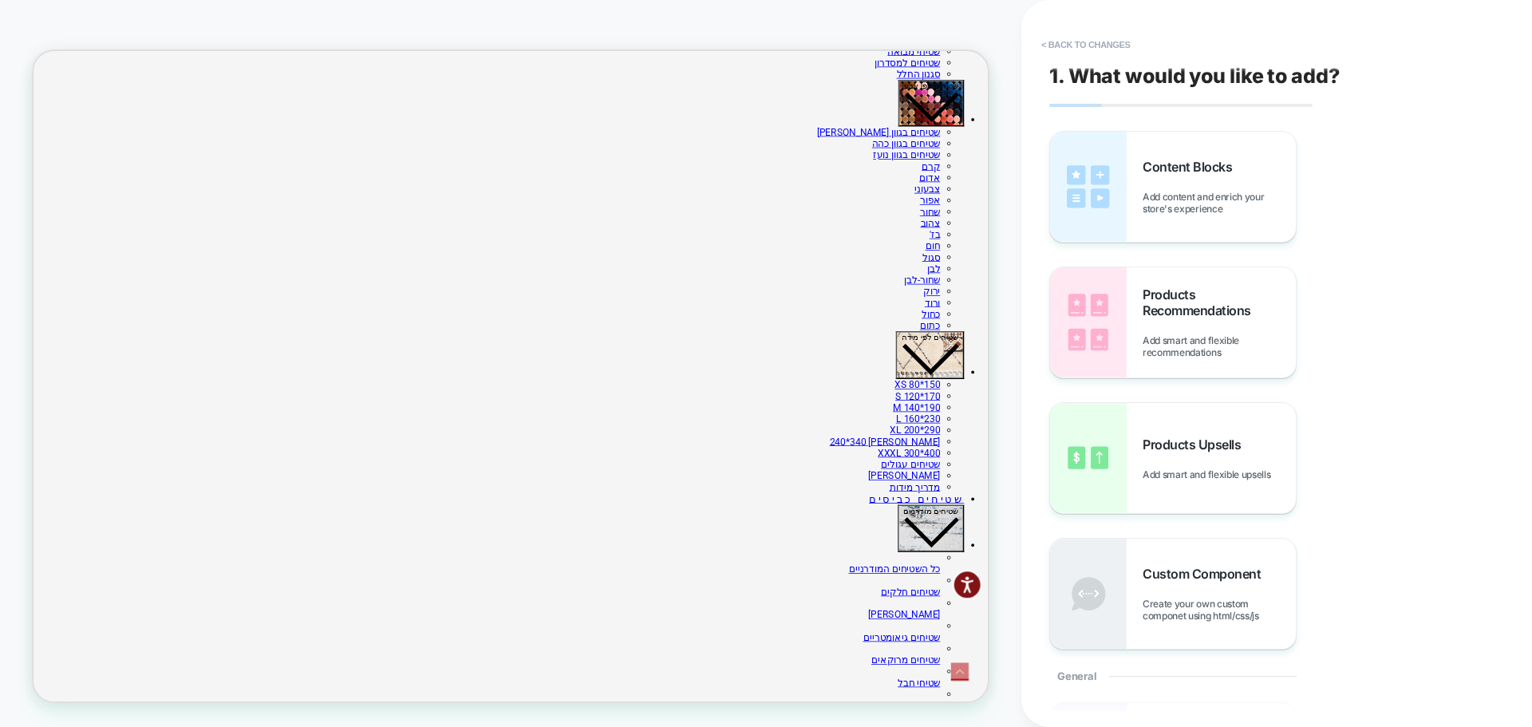
click at [1117, 43] on button "< Back to changes" at bounding box center [1085, 45] width 105 height 26
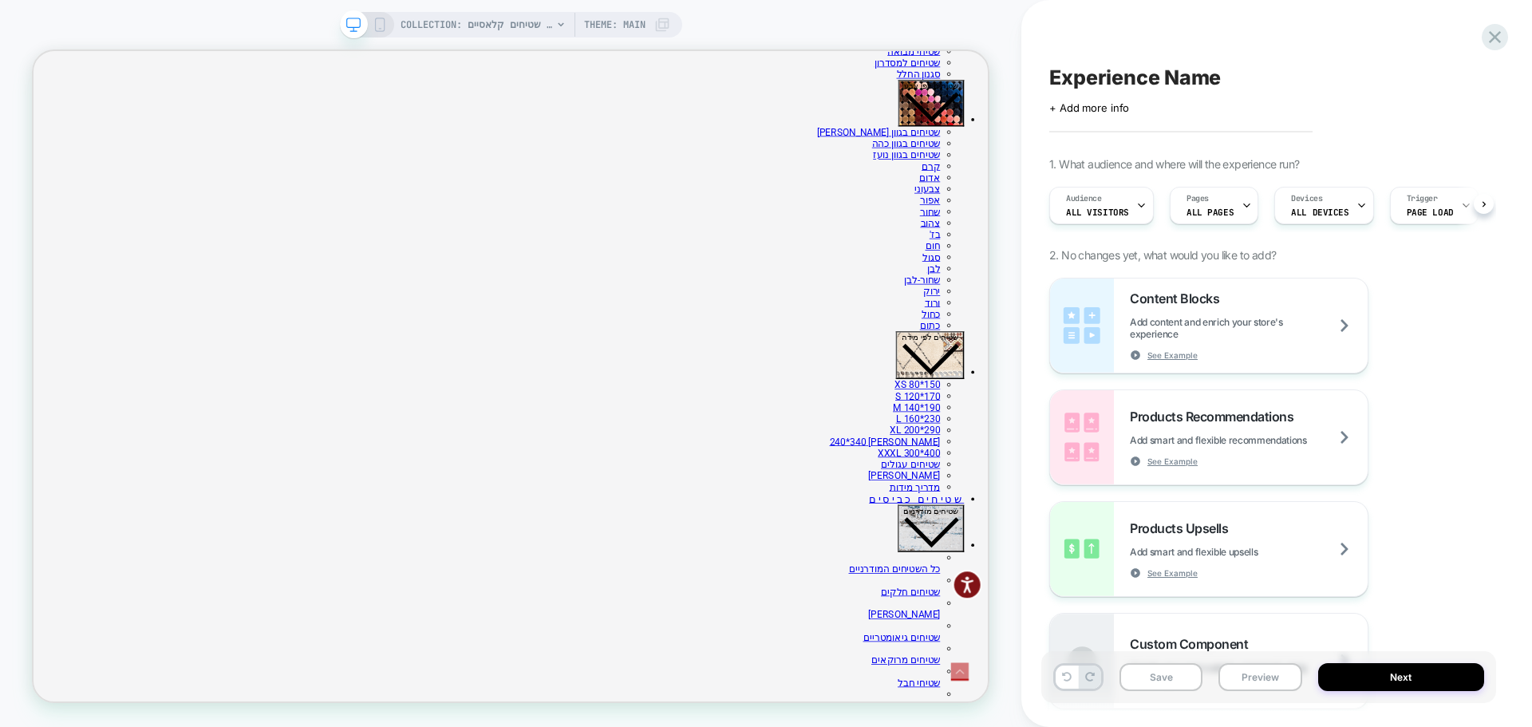
scroll to position [0, 1]
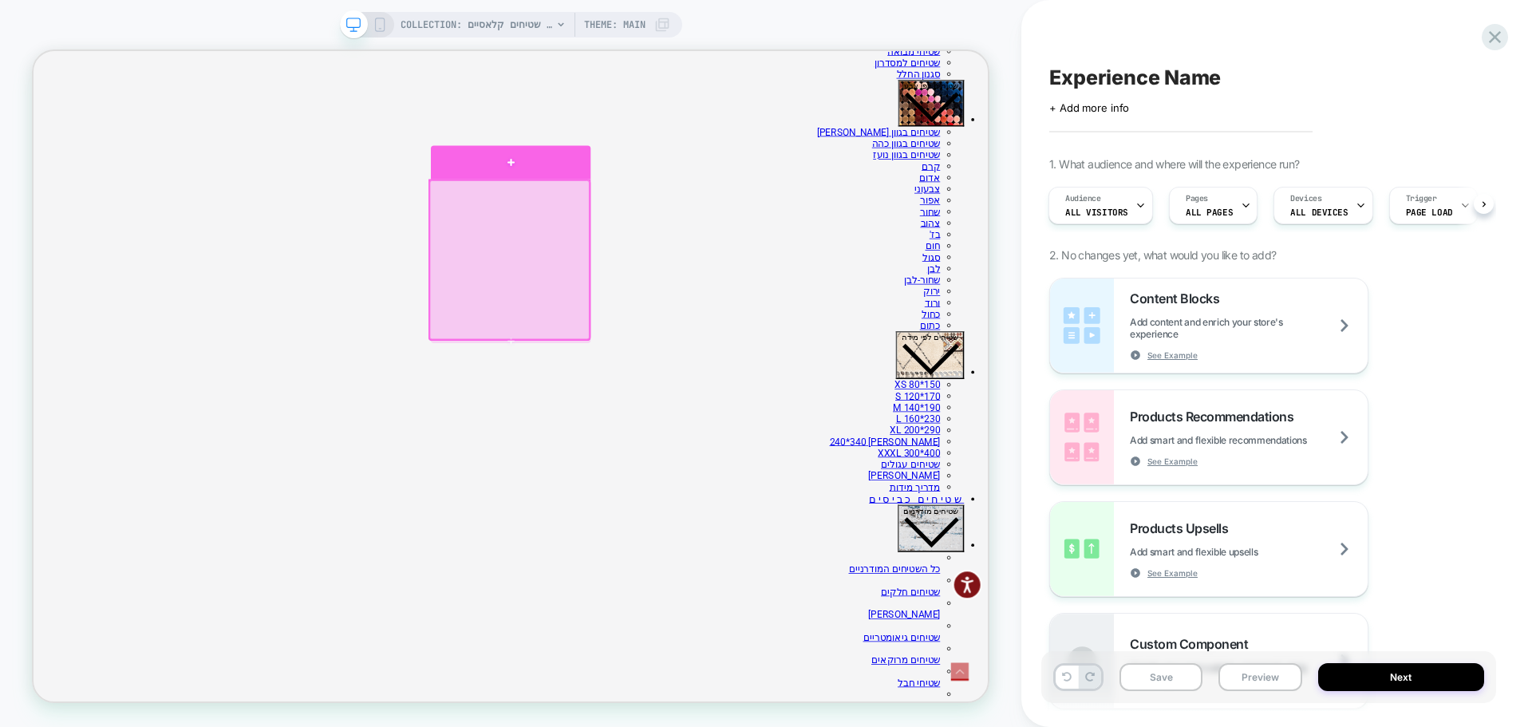
click at [669, 207] on div at bounding box center [669, 199] width 212 height 45
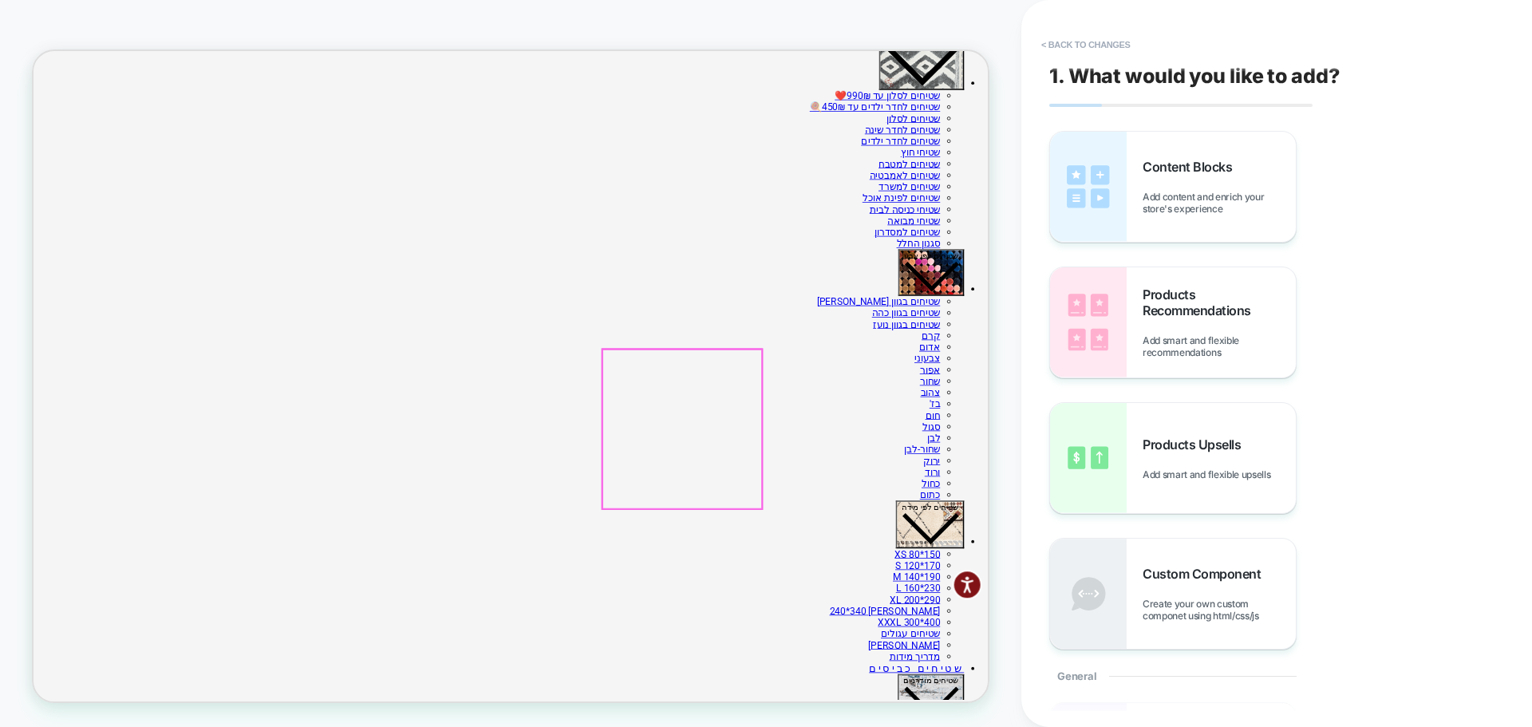
scroll to position [252, 0]
click at [1062, 42] on button "< Back to changes" at bounding box center [1085, 45] width 105 height 26
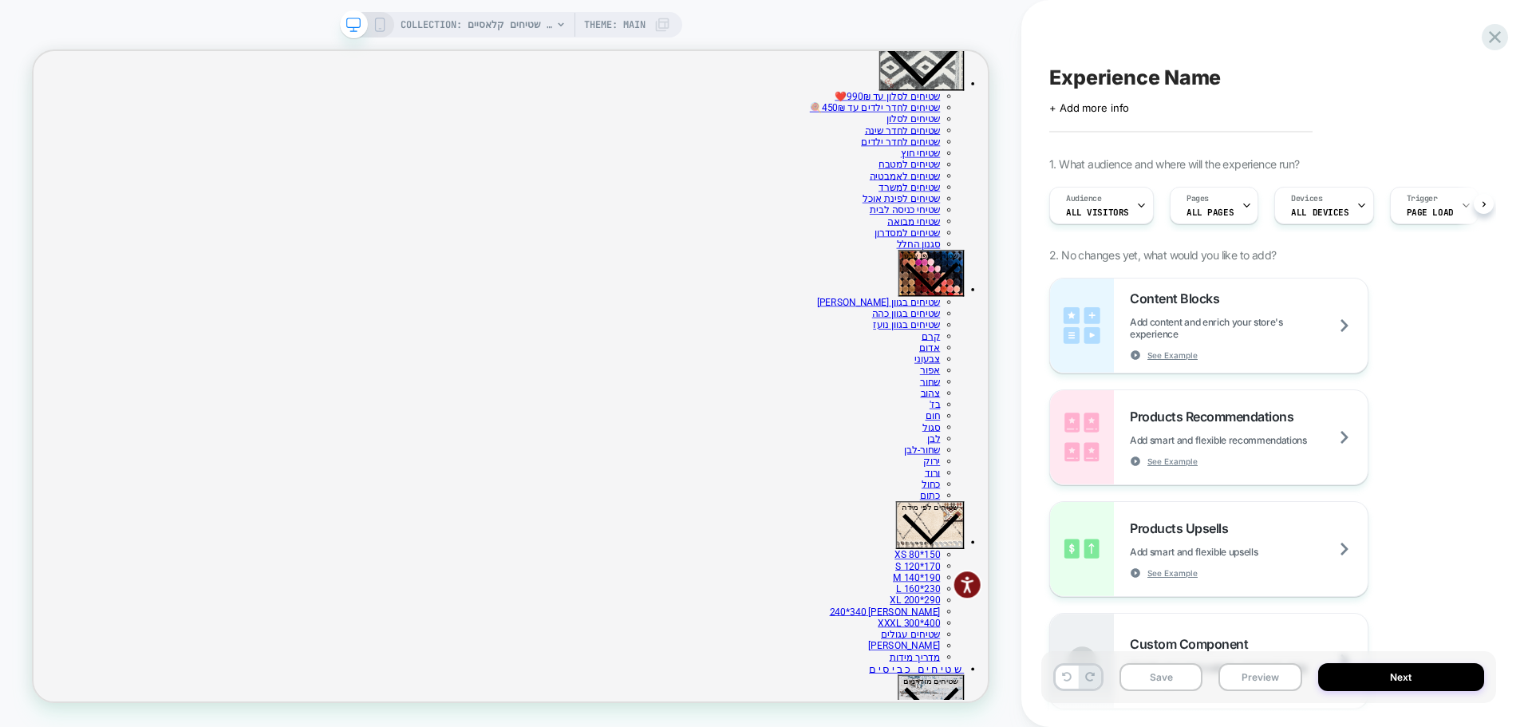
scroll to position [0, 1]
